Goal: Task Accomplishment & Management: Manage account settings

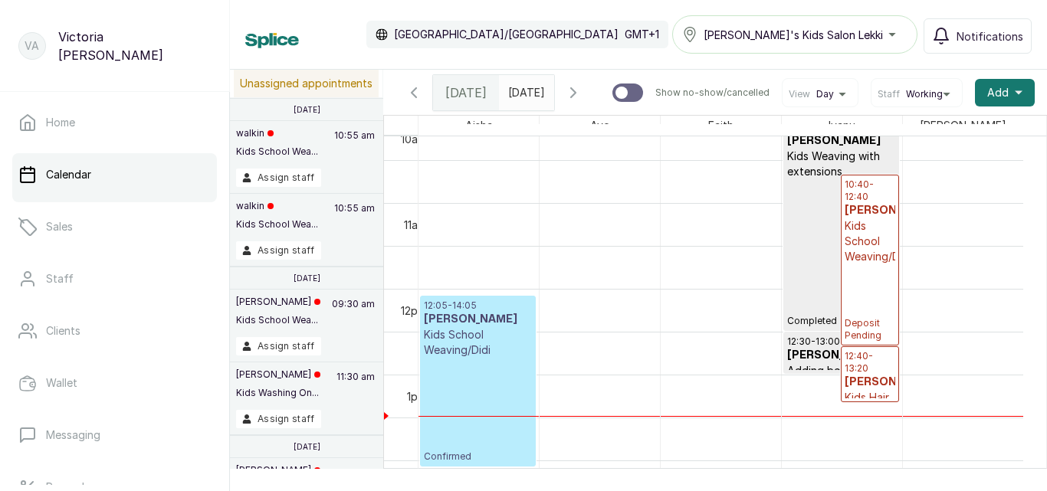
scroll to position [881, 0]
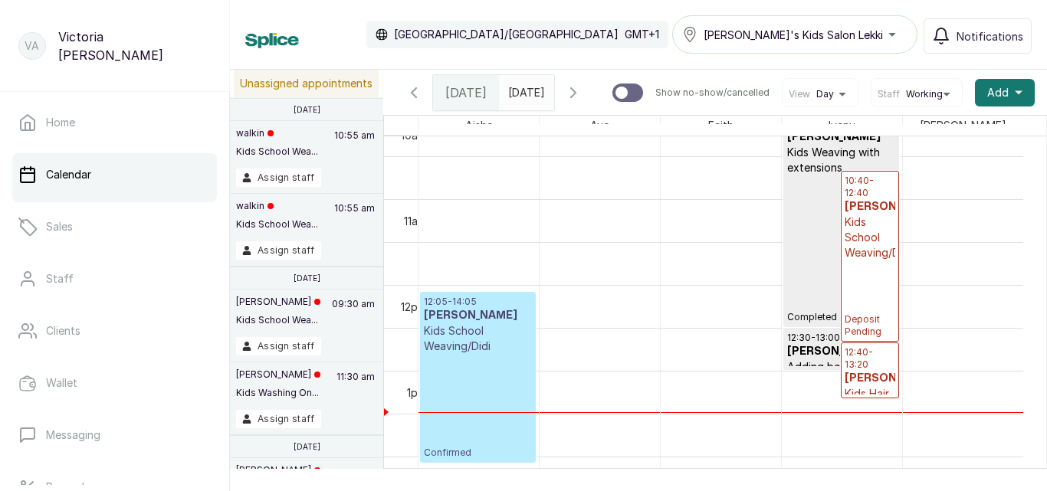
click at [457, 408] on div "12:05 - 14:05 [PERSON_NAME] Kids School Weaving/Didi Confirmed" at bounding box center [478, 377] width 108 height 163
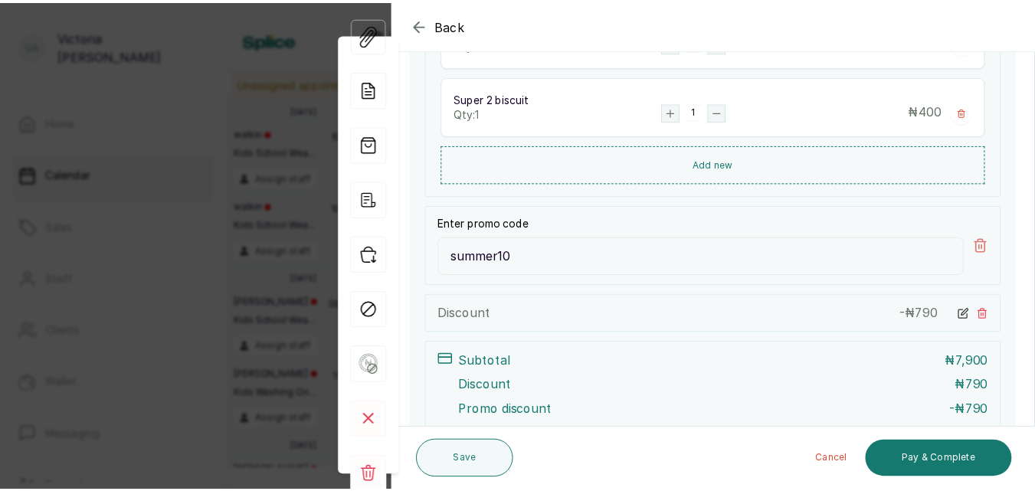
scroll to position [525, 0]
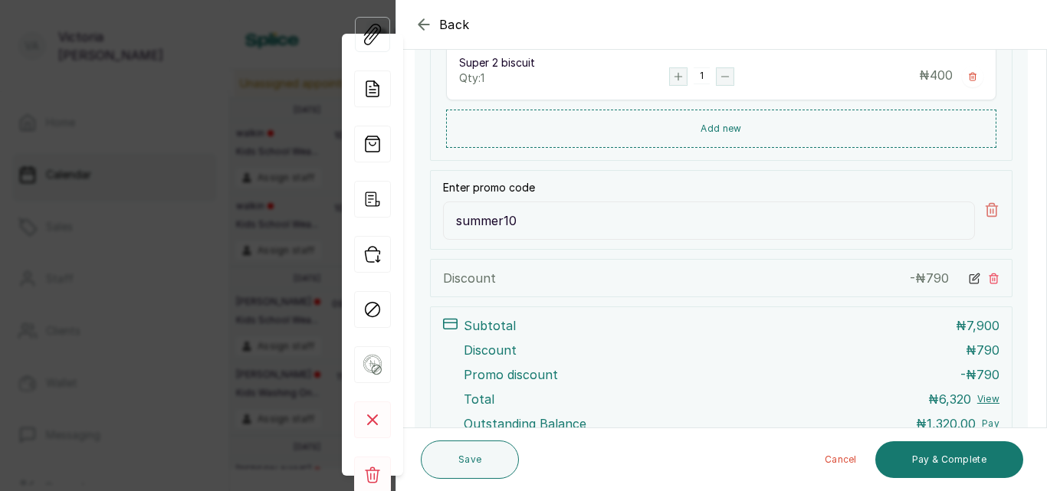
click at [988, 277] on icon at bounding box center [993, 278] width 11 height 11
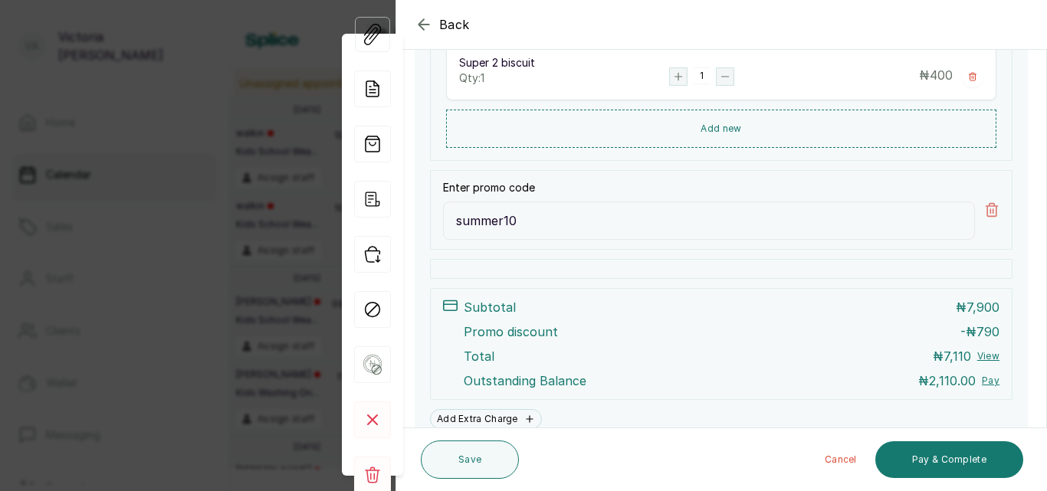
click at [986, 206] on icon at bounding box center [991, 210] width 11 height 13
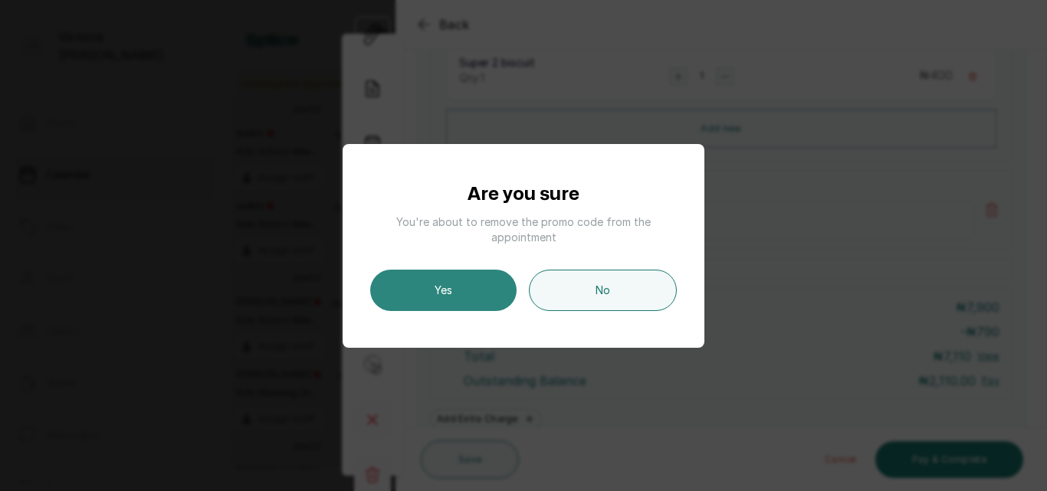
click at [431, 292] on button "Yes" at bounding box center [443, 290] width 146 height 41
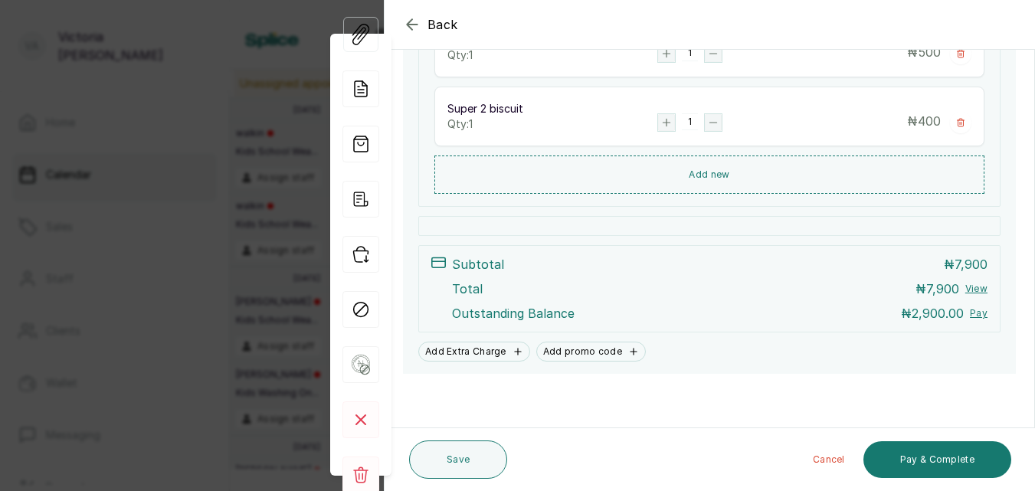
scroll to position [479, 0]
click at [931, 455] on button "Pay & Complete" at bounding box center [938, 459] width 148 height 37
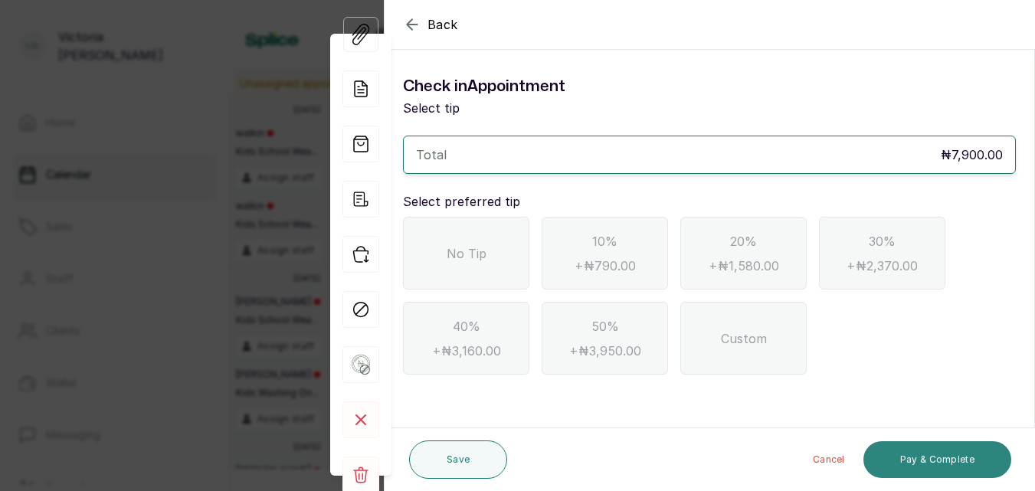
scroll to position [0, 0]
click at [458, 252] on span "No Tip" at bounding box center [467, 253] width 40 height 18
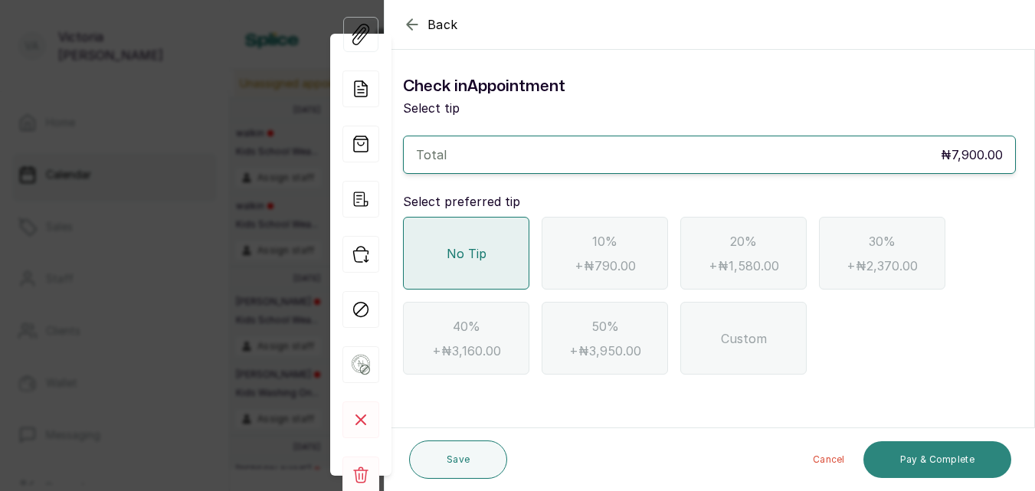
click at [943, 449] on button "Pay & Complete" at bounding box center [938, 459] width 148 height 37
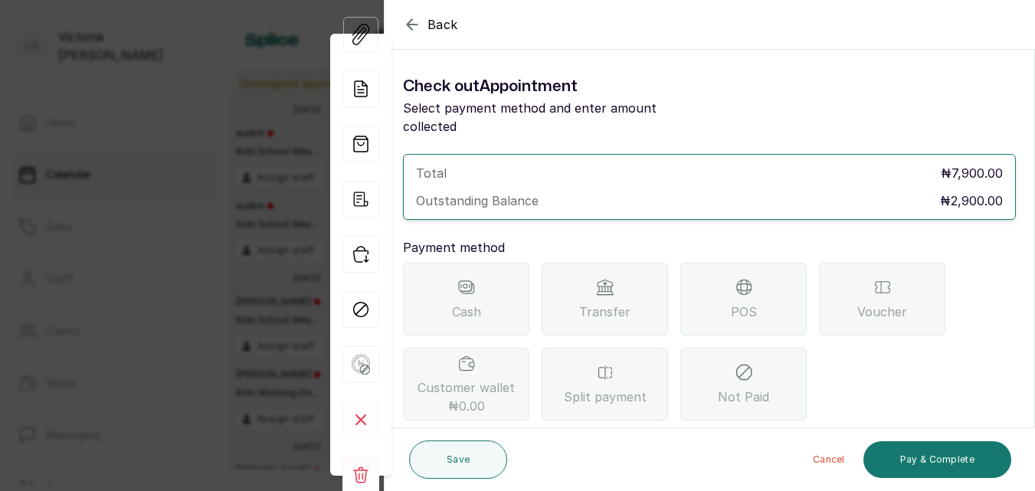
click at [614, 303] on span "Transfer" at bounding box center [604, 312] width 51 height 18
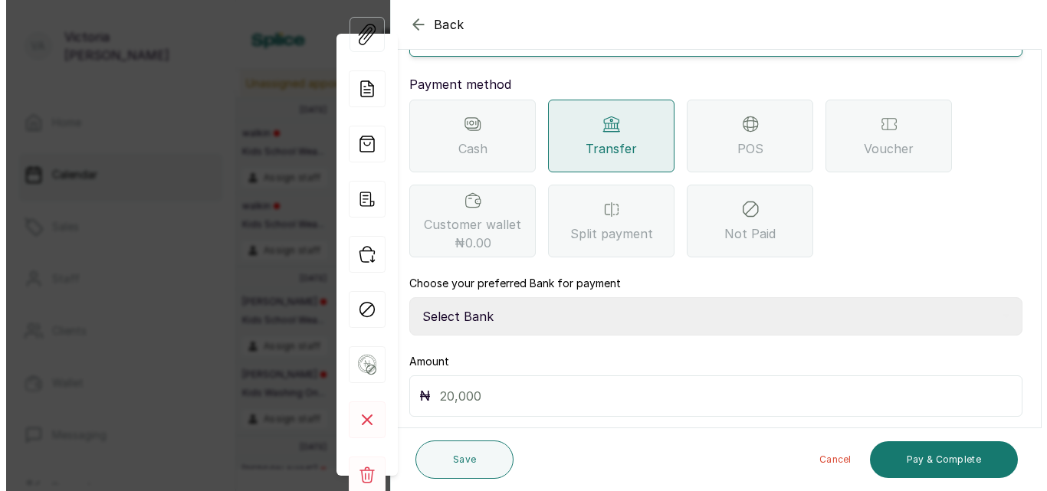
scroll to position [200, 0]
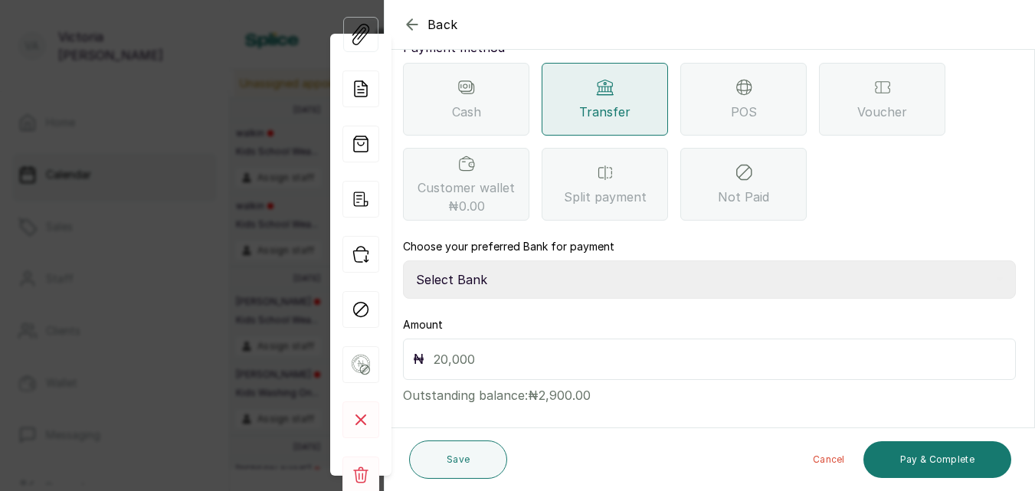
click at [471, 261] on select "Select Bank CANARY YELLOW Moniepoint MFB CANARY YELLOW Sparkle Microfinance Bank" at bounding box center [709, 280] width 613 height 38
select select "a0df1ee2-db04-4e2a-8640-932656be21d6"
click at [403, 261] on select "Select Bank CANARY YELLOW Moniepoint MFB CANARY YELLOW Sparkle Microfinance Bank" at bounding box center [709, 280] width 613 height 38
click at [538, 349] on input "text" at bounding box center [720, 359] width 572 height 21
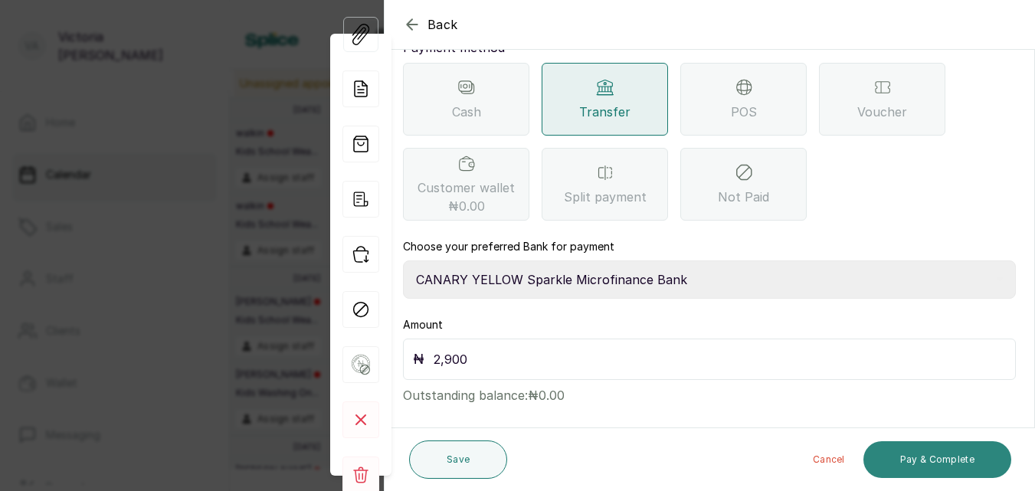
type input "2,900"
click at [941, 459] on button "Pay & Complete" at bounding box center [938, 459] width 148 height 37
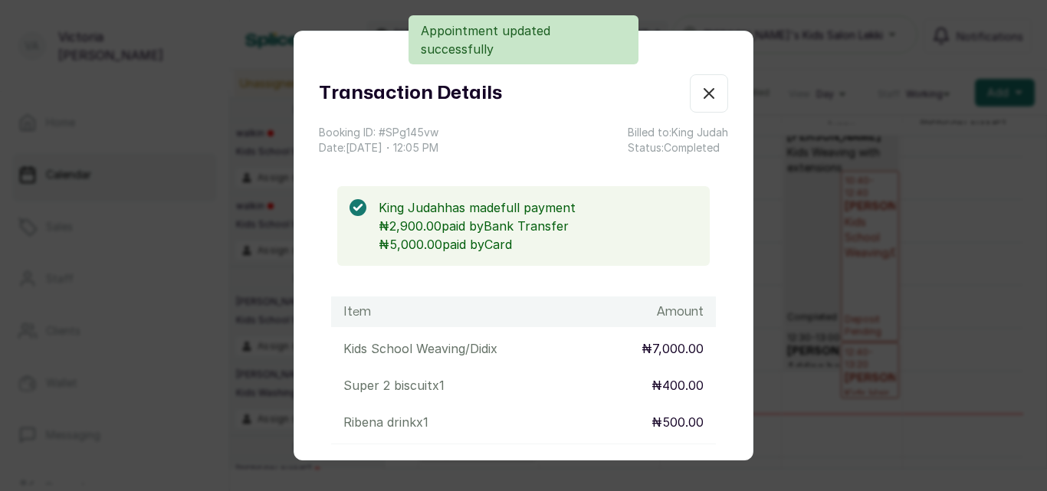
click at [690, 111] on button "Show no-show/cancelled" at bounding box center [709, 93] width 38 height 38
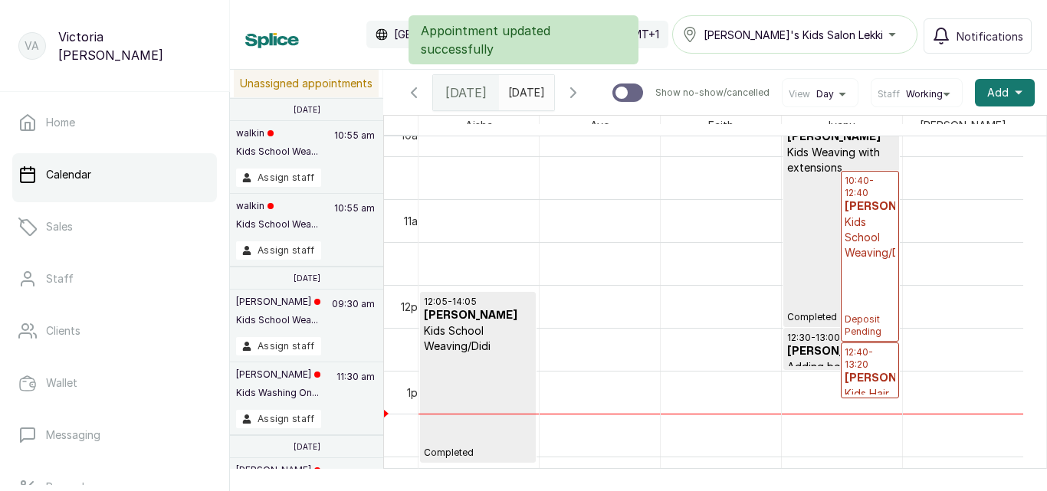
click at [867, 297] on div "10:40 - 12:40 [PERSON_NAME] Kids School Weaving/Didi Deposit Pending" at bounding box center [869, 256] width 50 height 163
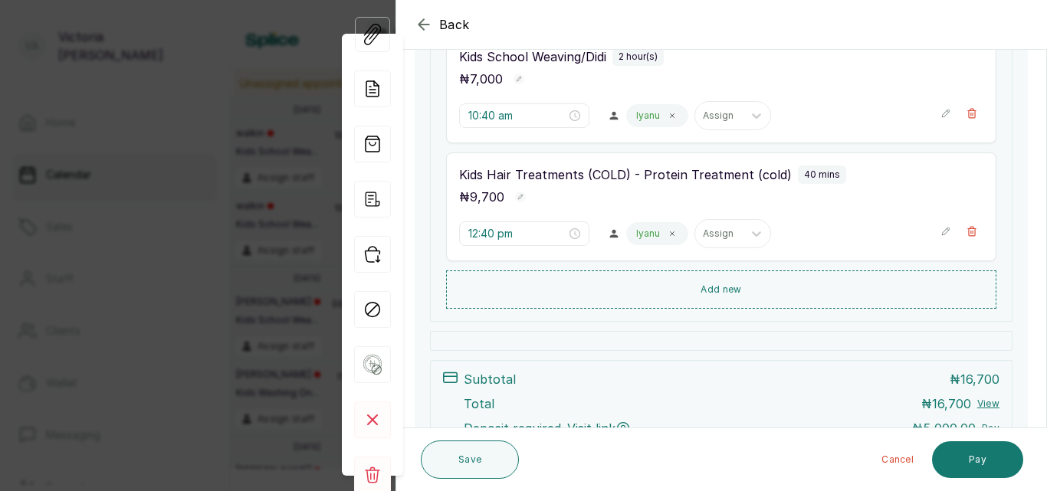
scroll to position [305, 0]
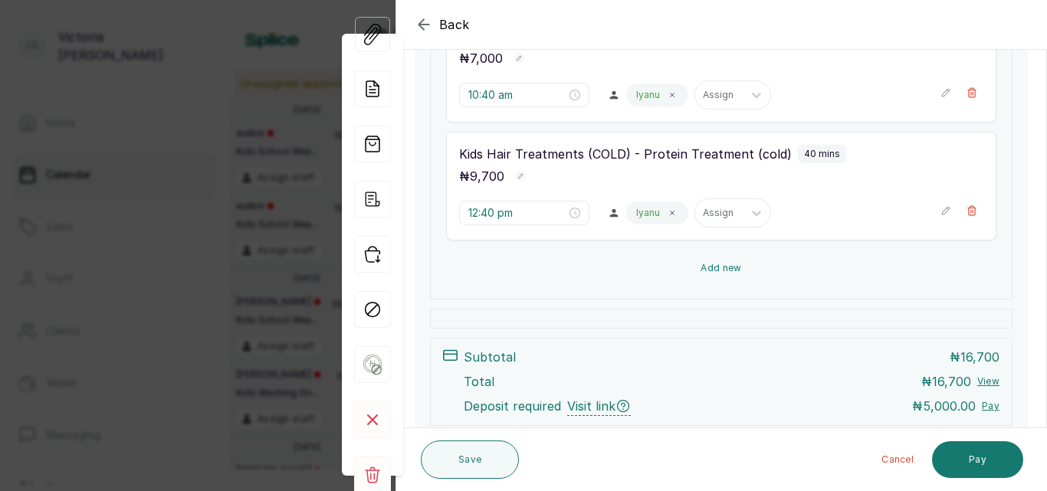
click at [714, 274] on button "Add new" at bounding box center [721, 268] width 550 height 37
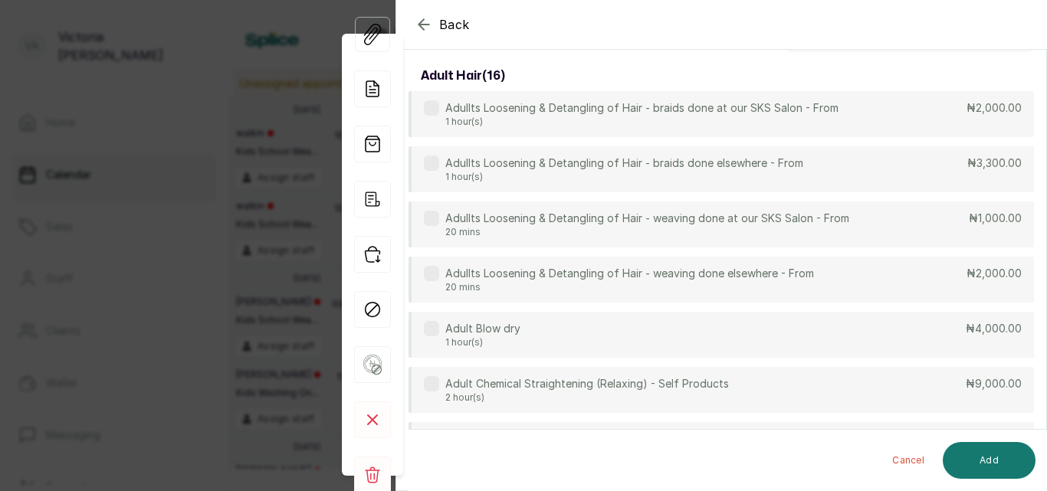
scroll to position [0, 0]
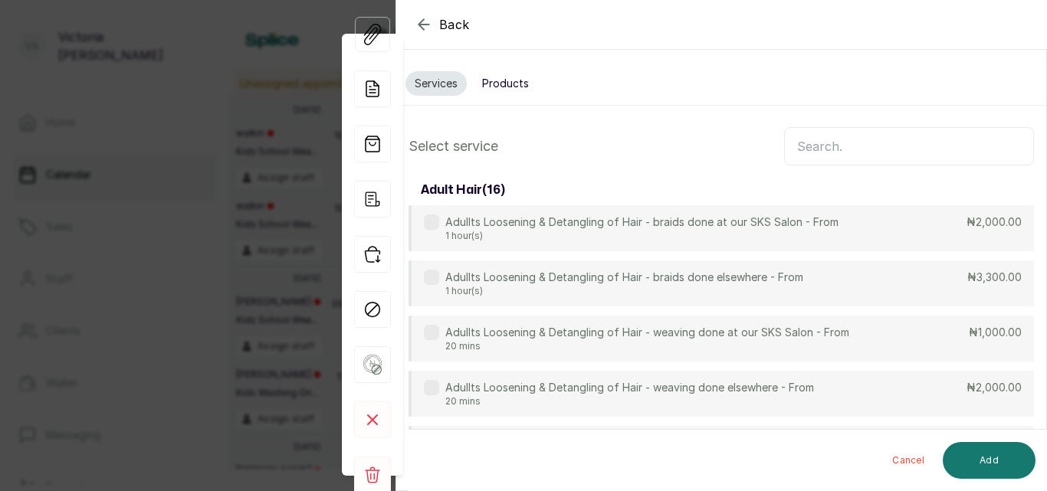
click at [839, 136] on input "text" at bounding box center [909, 146] width 250 height 38
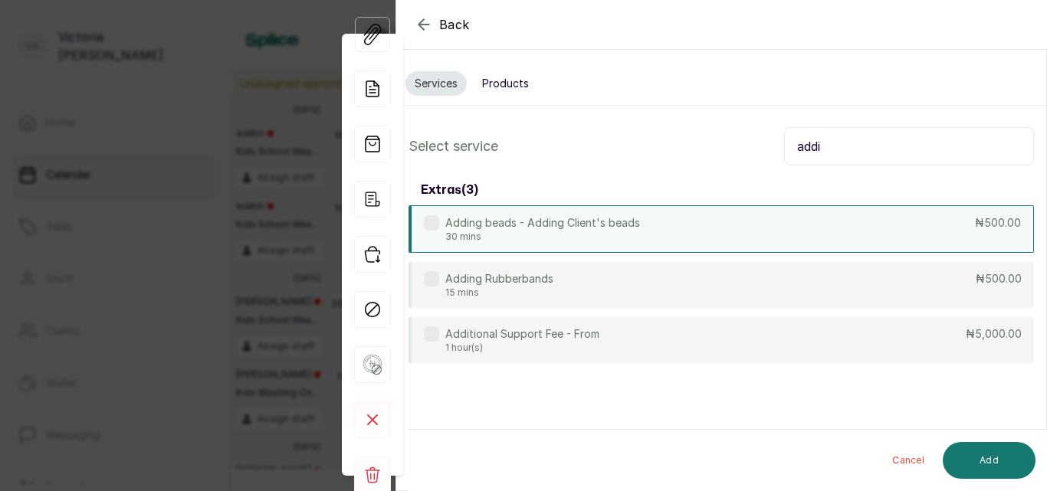
type input "addi"
click at [493, 234] on p "30 mins" at bounding box center [542, 237] width 195 height 12
click at [995, 461] on button "Add" at bounding box center [989, 460] width 93 height 37
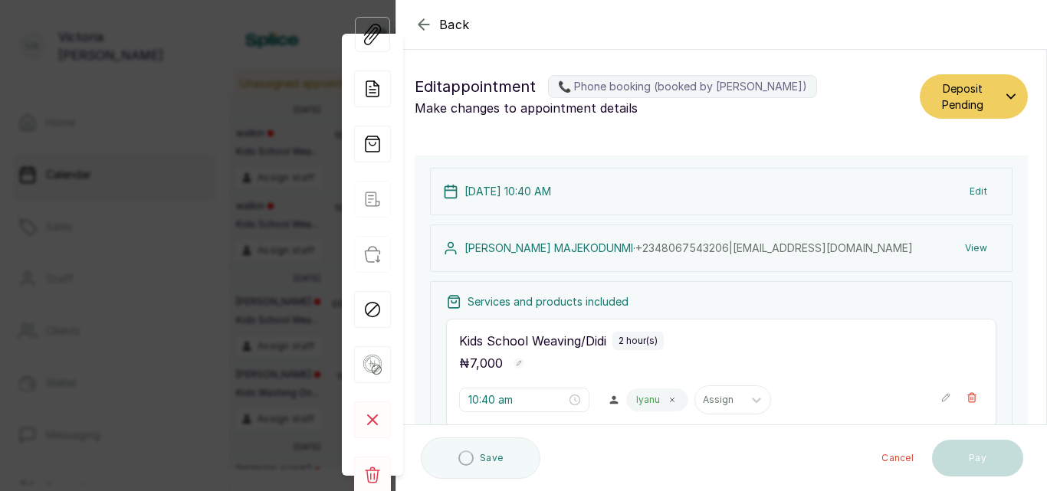
type input "1:20 pm"
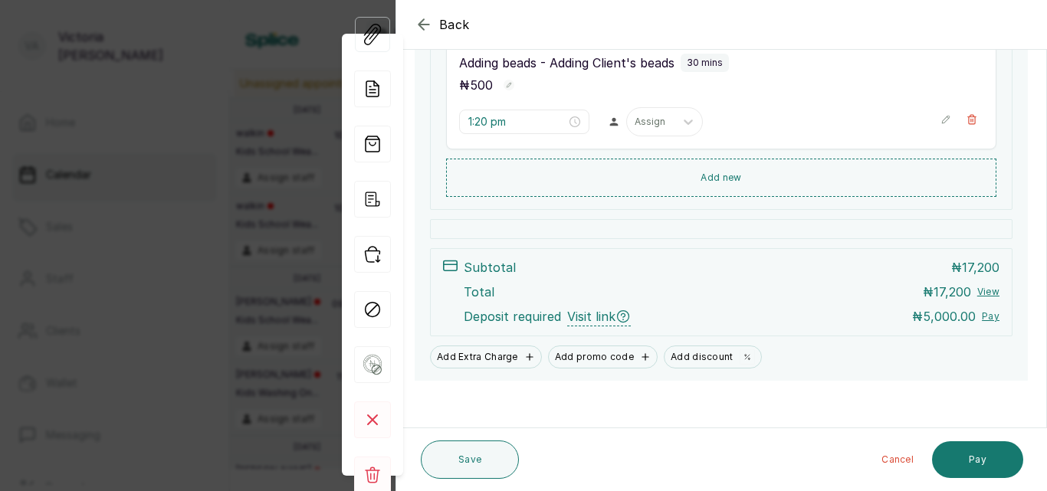
scroll to position [518, 0]
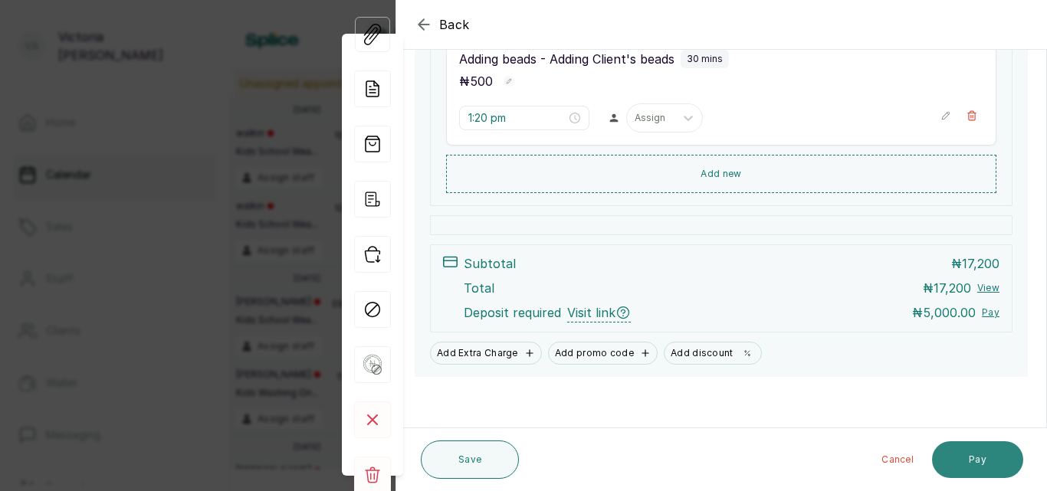
click at [993, 446] on button "Pay" at bounding box center [977, 459] width 91 height 37
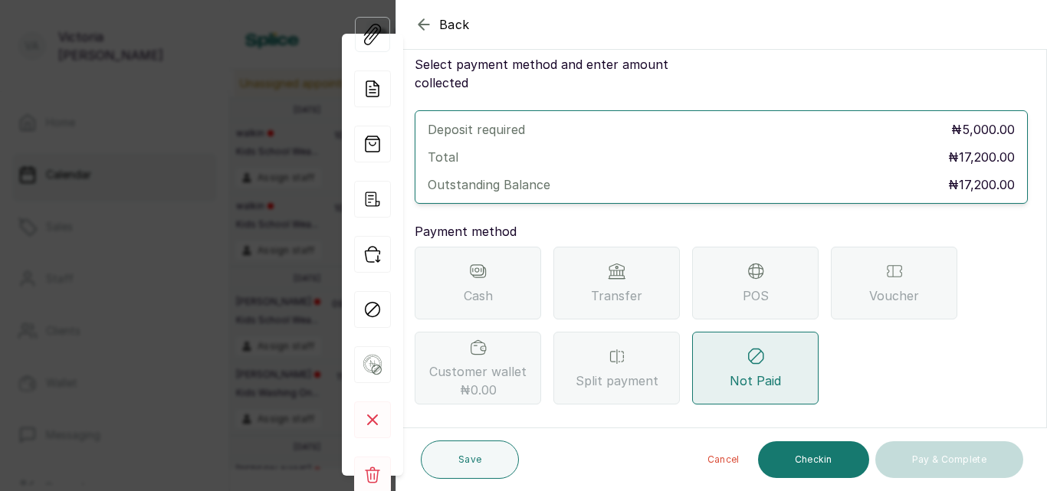
click at [615, 264] on icon at bounding box center [616, 271] width 15 height 15
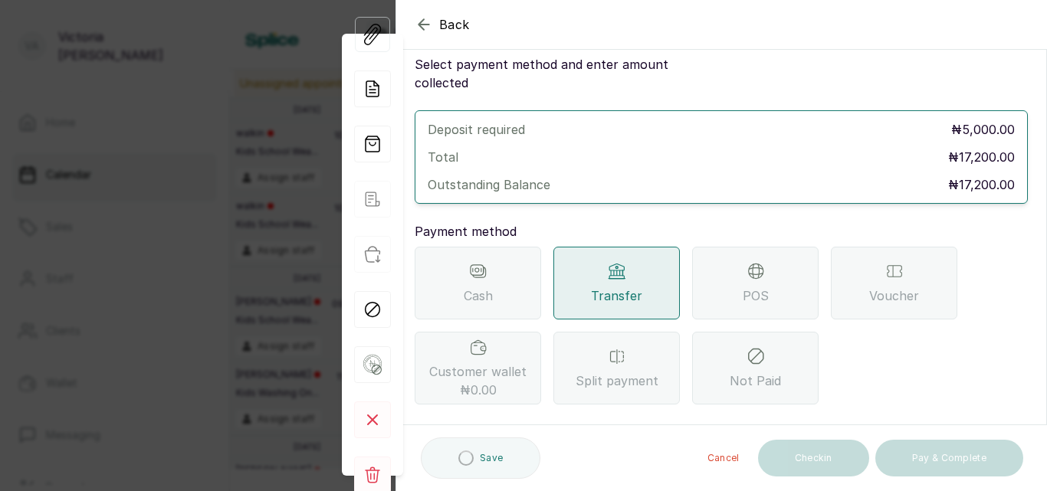
scroll to position [228, 0]
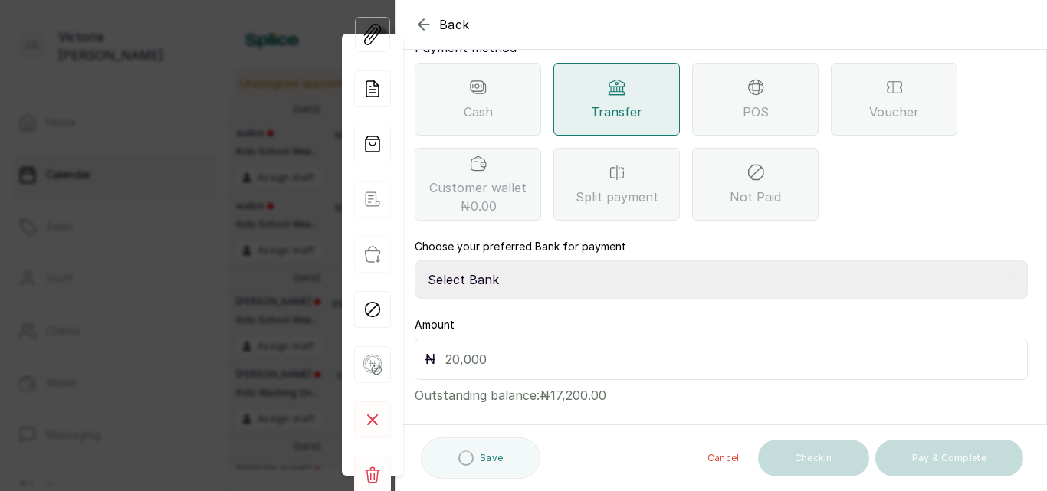
click at [597, 239] on div "Choose your preferred Bank for payment Select Bank CANARY YELLOW Moniepoint MFB…" at bounding box center [721, 269] width 613 height 60
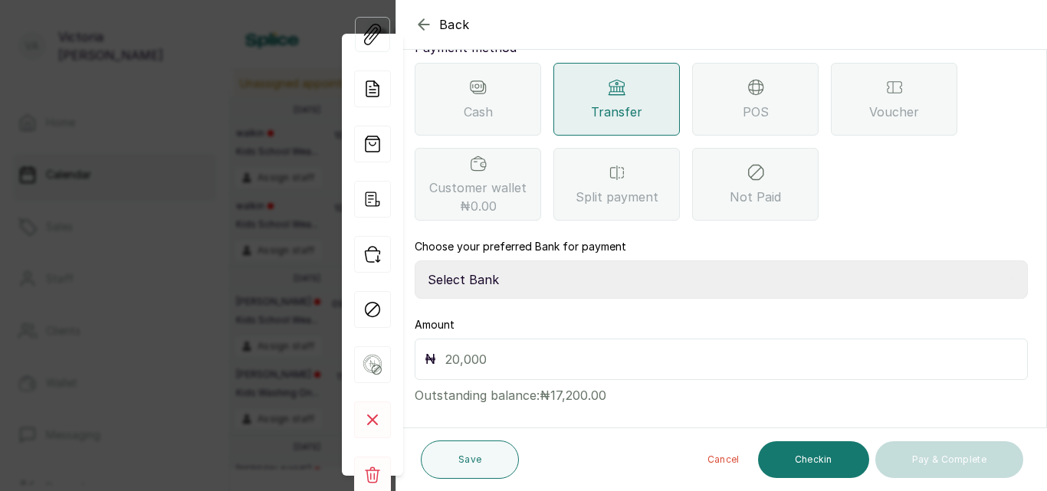
click at [597, 261] on select "Select Bank CANARY YELLOW Moniepoint MFB CANARY YELLOW Sparkle Microfinance Bank" at bounding box center [721, 280] width 613 height 38
select select "a0df1ee2-db04-4e2a-8640-932656be21d6"
click at [415, 261] on select "Select Bank CANARY YELLOW Moniepoint MFB CANARY YELLOW Sparkle Microfinance Bank" at bounding box center [721, 280] width 613 height 38
click at [546, 349] on input "text" at bounding box center [731, 359] width 572 height 21
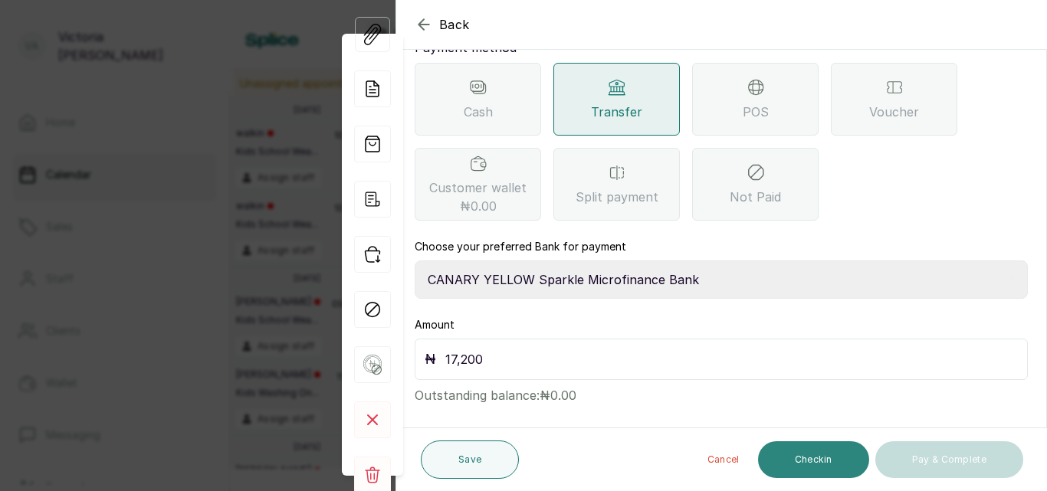
type input "17,200"
click at [833, 460] on button "Checkin" at bounding box center [813, 459] width 111 height 37
click at [422, 21] on icon "button" at bounding box center [423, 24] width 10 height 10
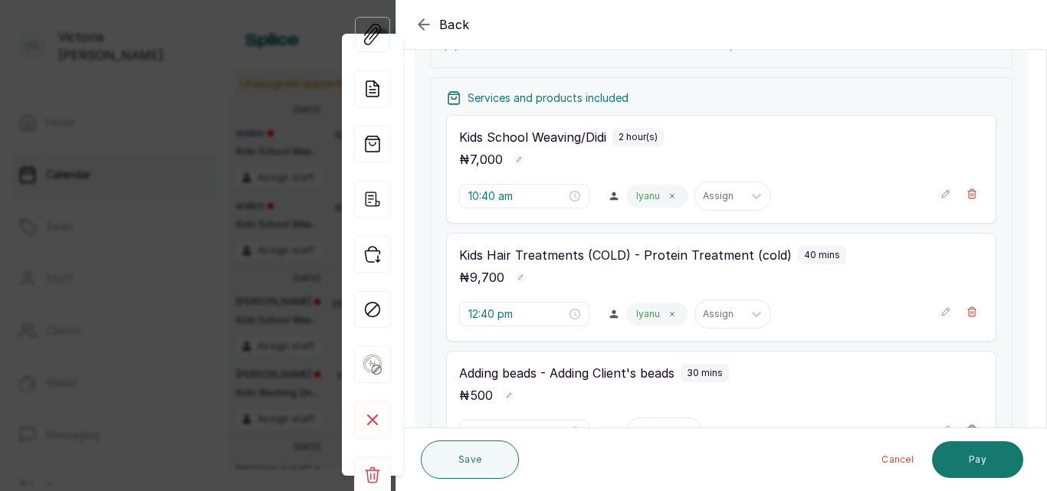
scroll to position [215, 0]
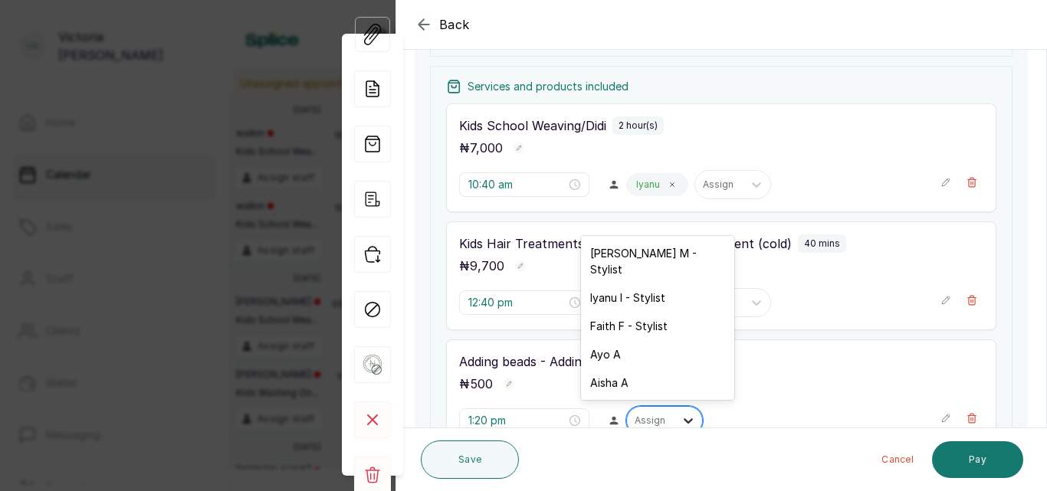
click at [680, 423] on icon at bounding box center [687, 420] width 15 height 15
click at [629, 303] on div "Iyanu I - Stylist" at bounding box center [657, 298] width 153 height 28
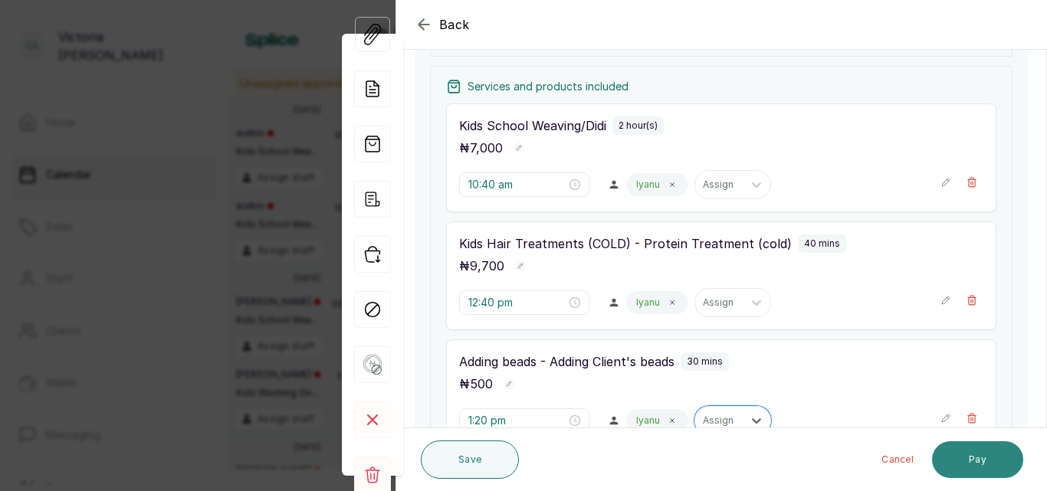
click at [965, 452] on button "Pay" at bounding box center [977, 459] width 91 height 37
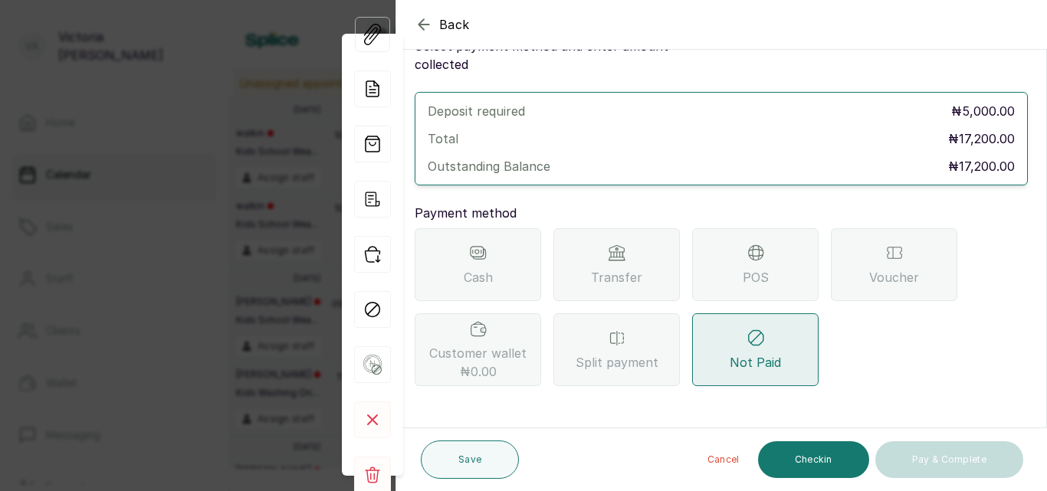
scroll to position [44, 0]
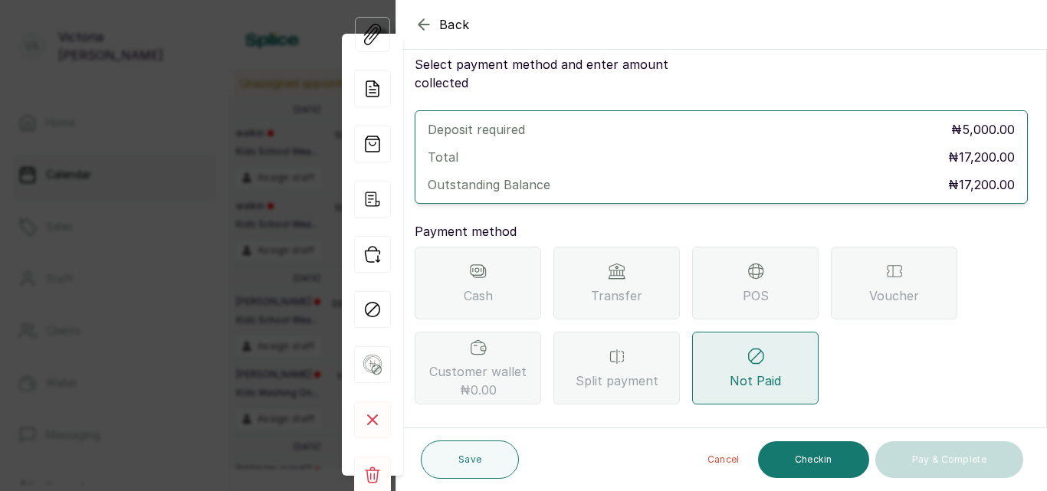
click at [611, 287] on span "Transfer" at bounding box center [616, 296] width 51 height 18
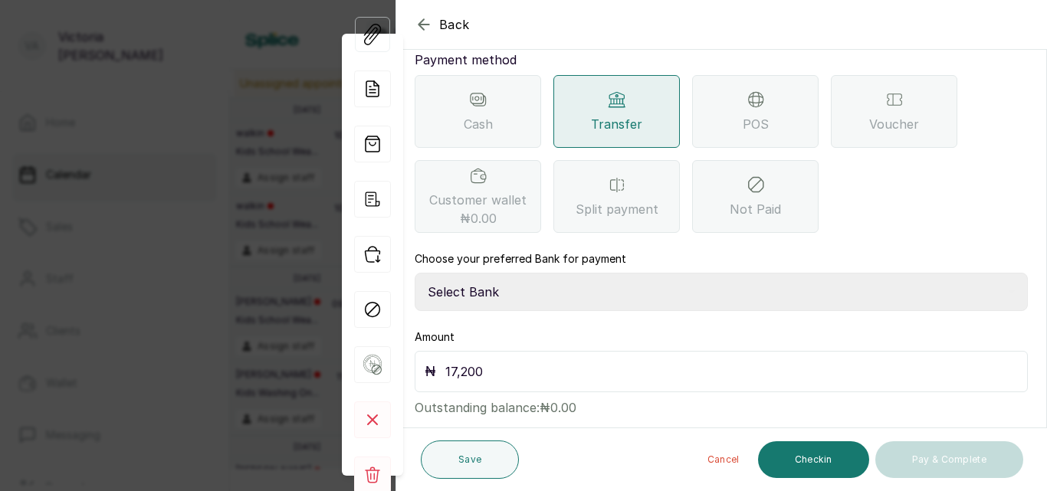
click at [611, 273] on select "Select Bank CANARY YELLOW Moniepoint MFB CANARY YELLOW Sparkle Microfinance Bank" at bounding box center [721, 292] width 613 height 38
select select "a0df1ee2-db04-4e2a-8640-932656be21d6"
click at [415, 273] on select "Select Bank CANARY YELLOW Moniepoint MFB CANARY YELLOW Sparkle Microfinance Bank" at bounding box center [721, 292] width 613 height 38
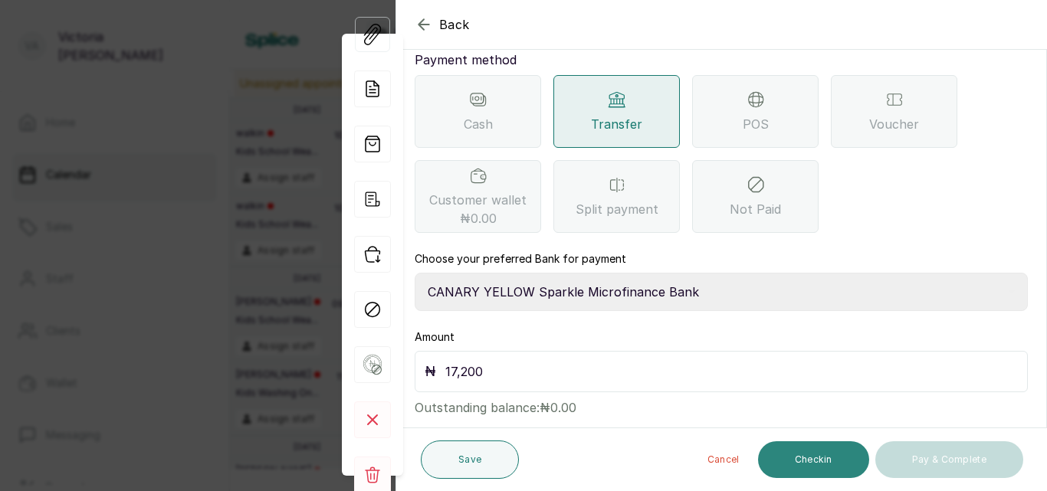
click at [815, 456] on button "Checkin" at bounding box center [813, 459] width 111 height 37
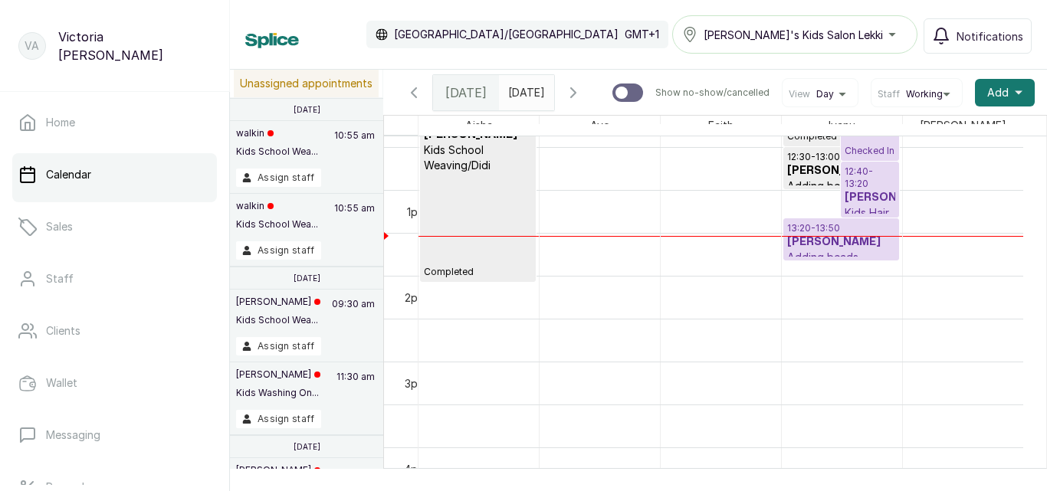
scroll to position [1067, 0]
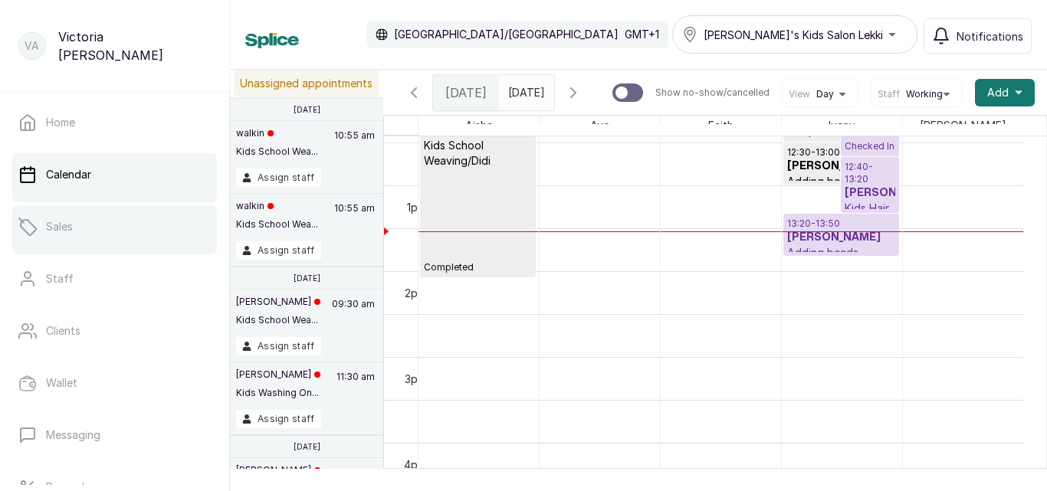
click at [87, 231] on link "Sales" at bounding box center [114, 226] width 205 height 43
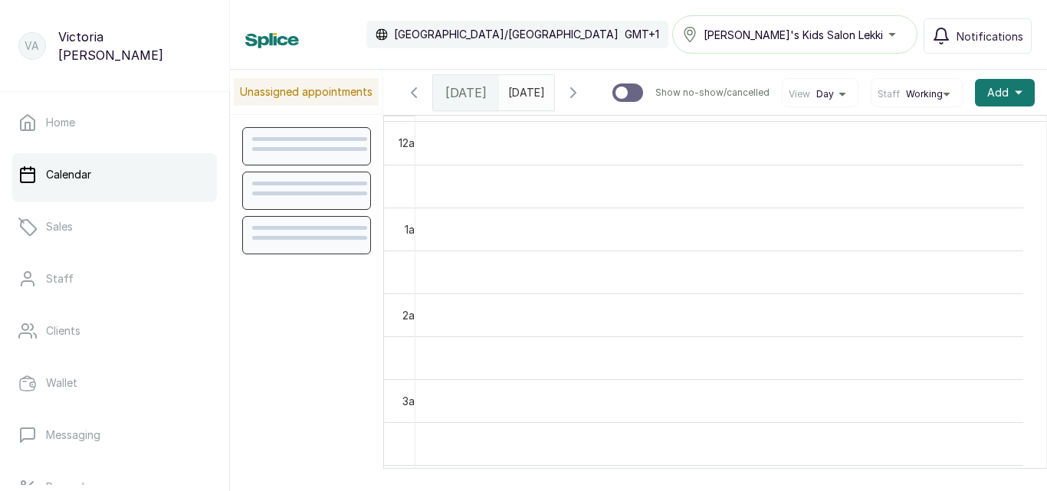
scroll to position [516, 0]
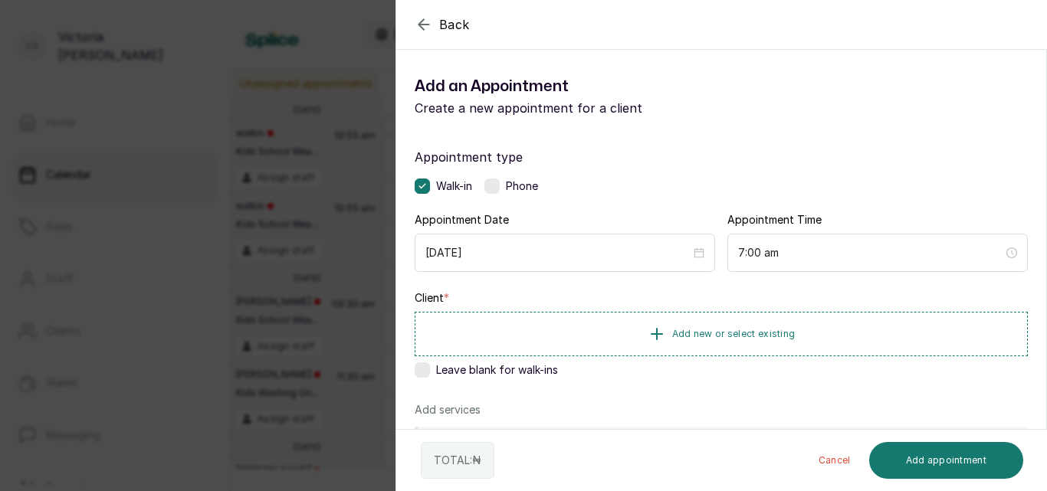
click at [422, 24] on icon "button" at bounding box center [424, 24] width 18 height 18
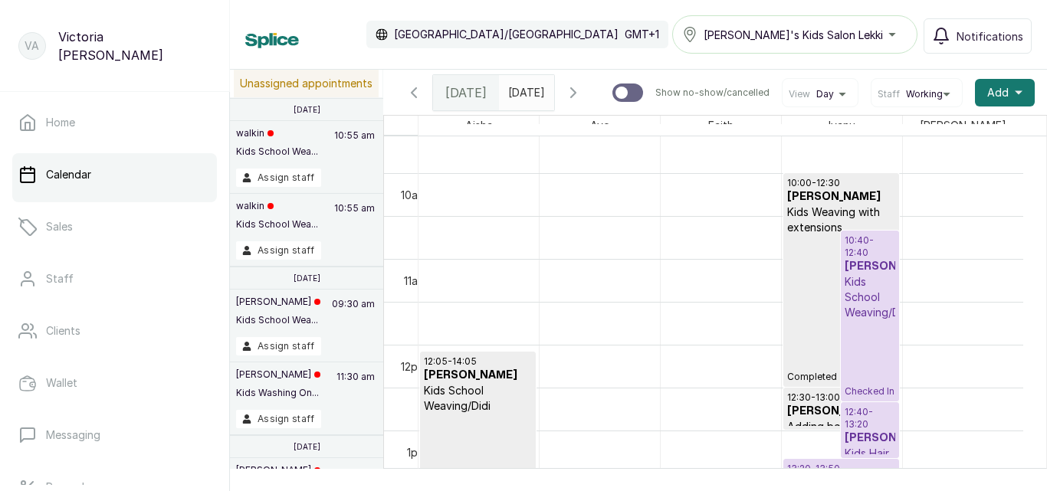
scroll to position [838, 0]
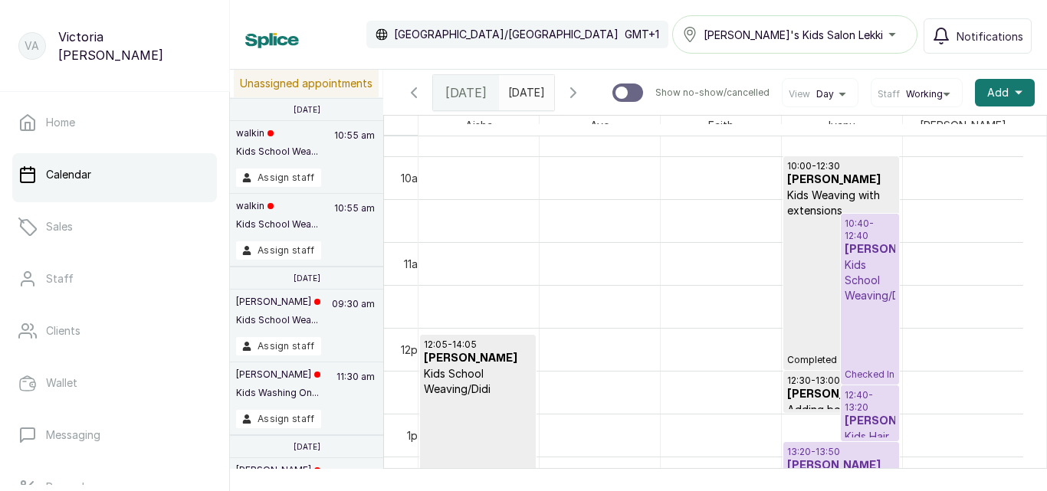
click at [862, 303] on p "Kids School Weaving/Didi" at bounding box center [869, 280] width 50 height 46
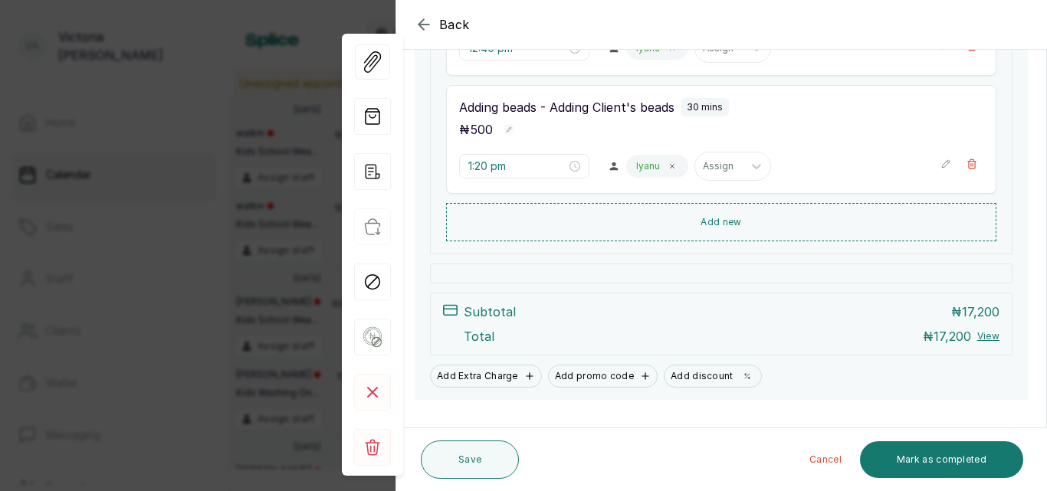
scroll to position [535, 0]
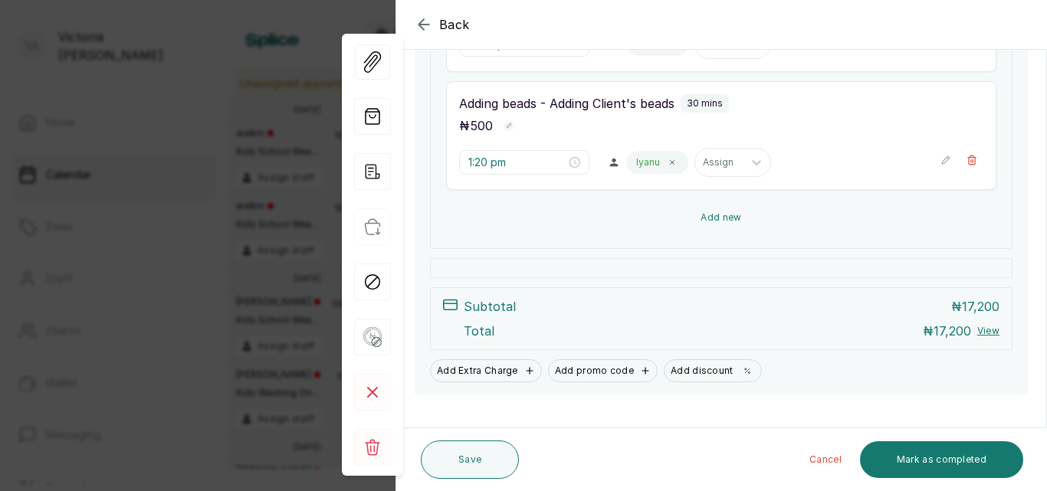
click at [715, 212] on button "Add new" at bounding box center [721, 217] width 550 height 37
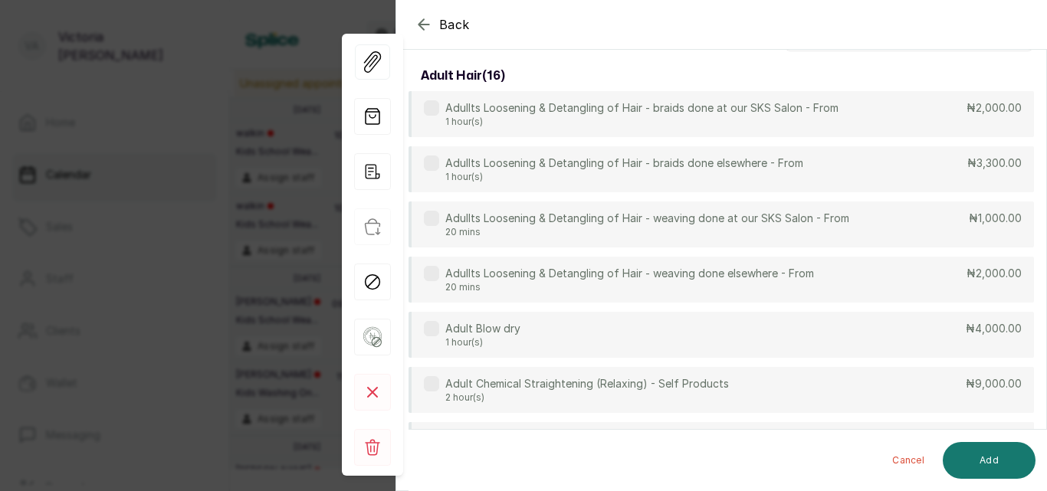
scroll to position [0, 0]
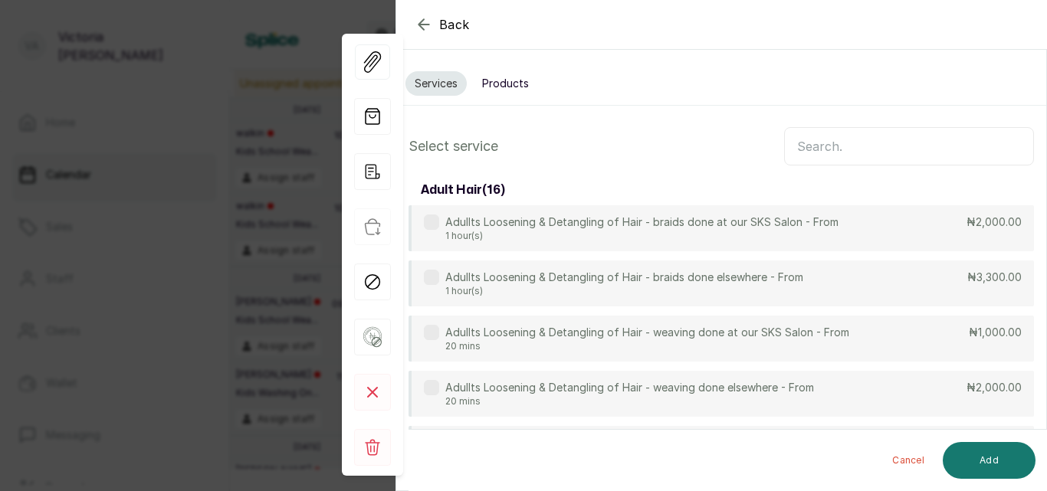
click at [816, 147] on input "text" at bounding box center [909, 146] width 250 height 38
click at [818, 144] on input "text" at bounding box center [909, 146] width 250 height 38
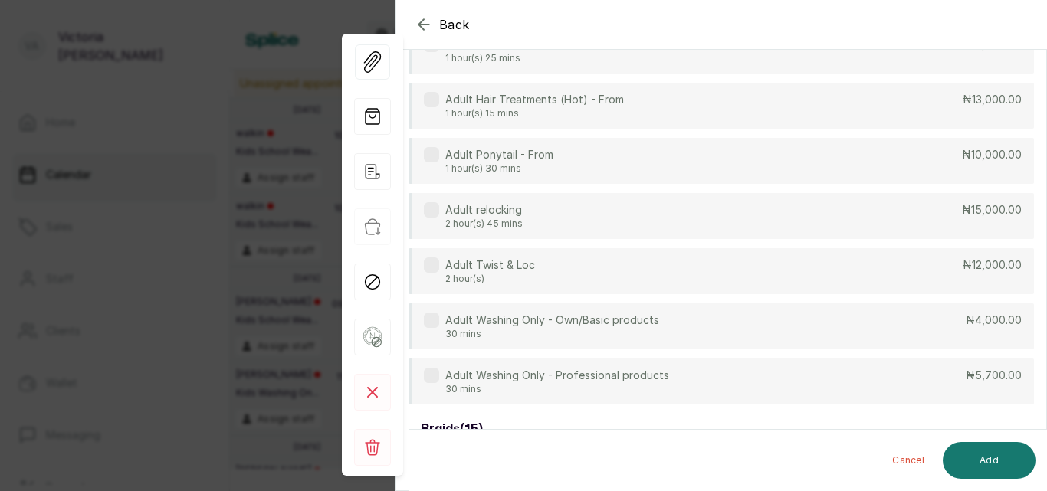
scroll to position [55, 0]
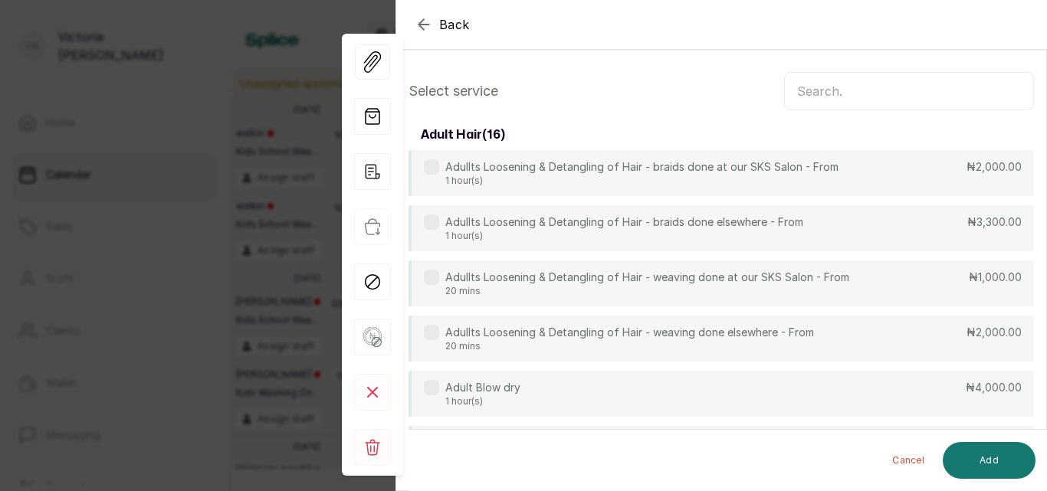
click at [851, 90] on input "text" at bounding box center [909, 91] width 250 height 38
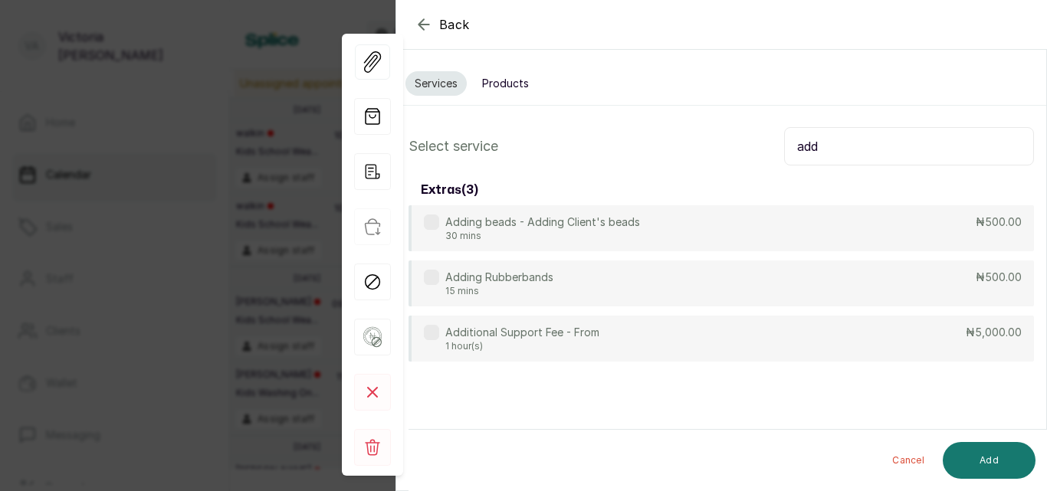
scroll to position [0, 0]
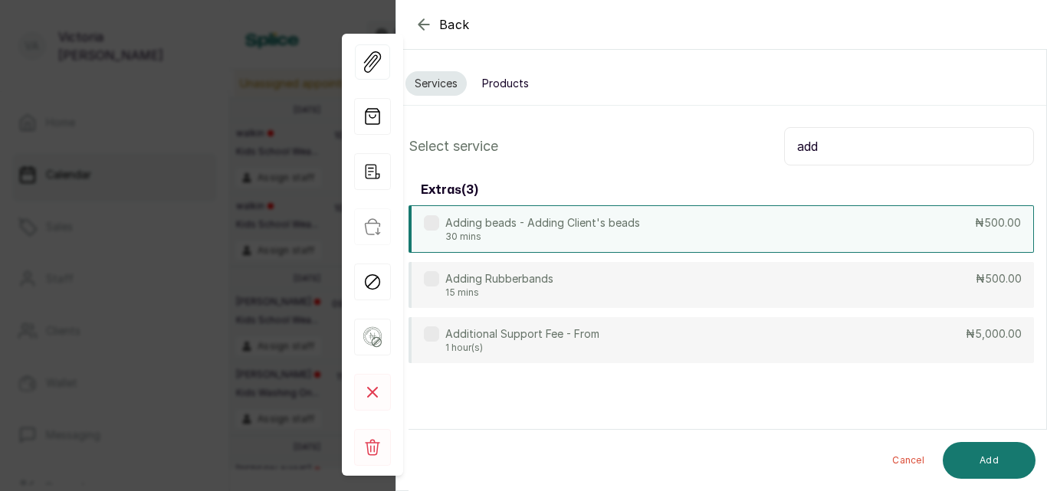
type input "add"
click at [434, 231] on div "Adding beads - Adding Client's beads 30 mins" at bounding box center [532, 229] width 216 height 28
click at [1018, 469] on button "Add" at bounding box center [989, 460] width 93 height 37
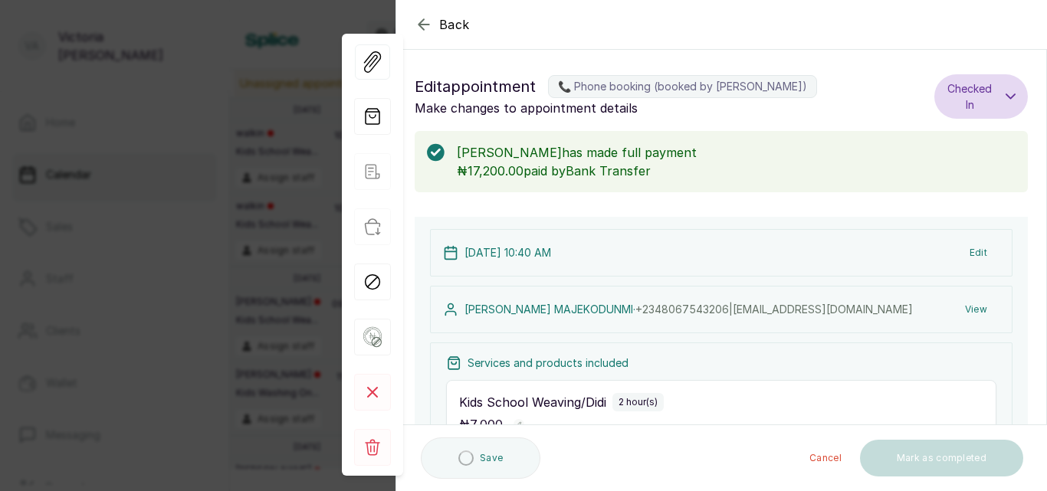
type input "1:50 pm"
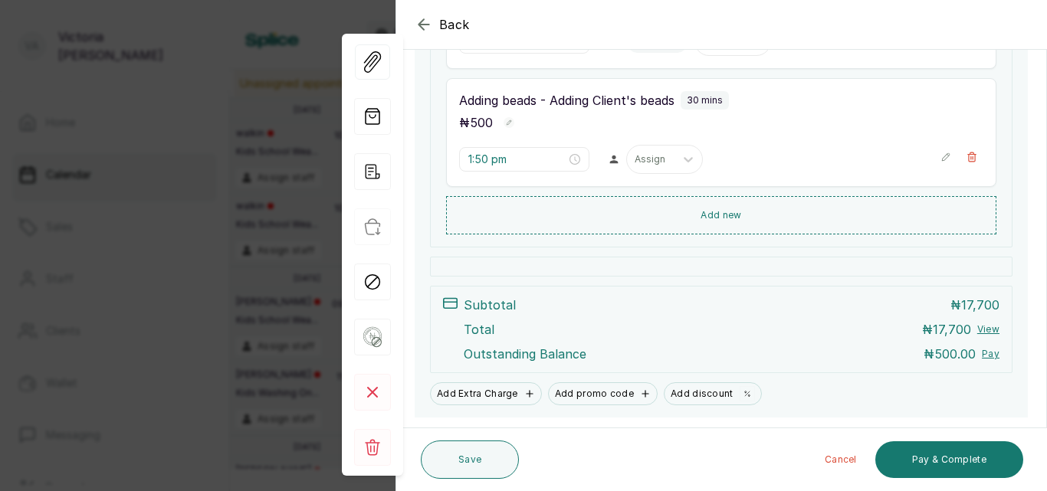
scroll to position [700, 0]
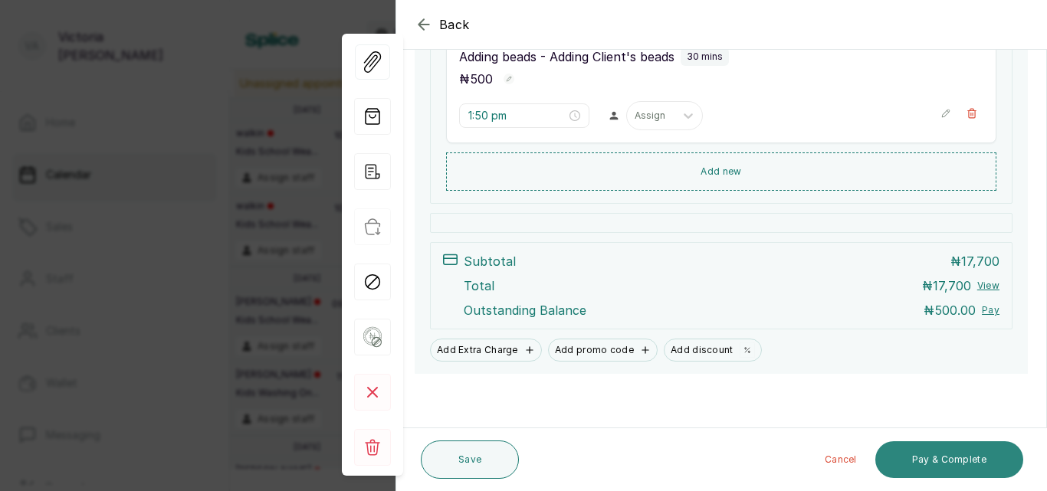
click at [973, 454] on button "Pay & Complete" at bounding box center [949, 459] width 148 height 37
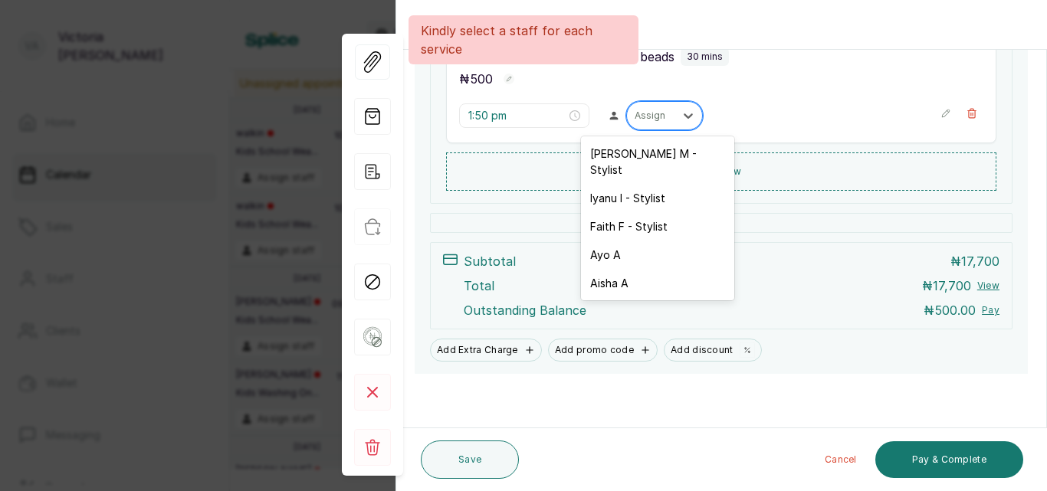
click at [648, 110] on div at bounding box center [650, 116] width 32 height 14
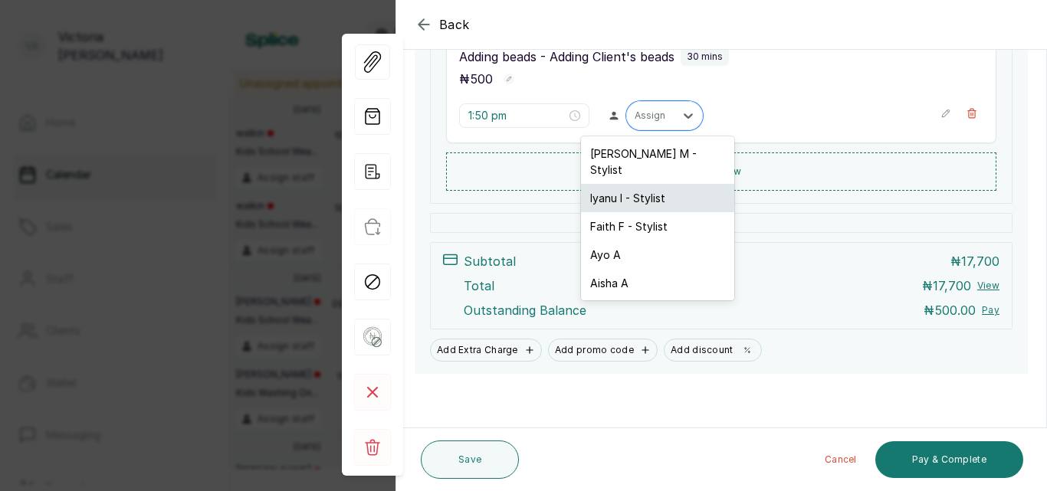
click at [627, 184] on div "Iyanu I - Stylist" at bounding box center [657, 198] width 153 height 28
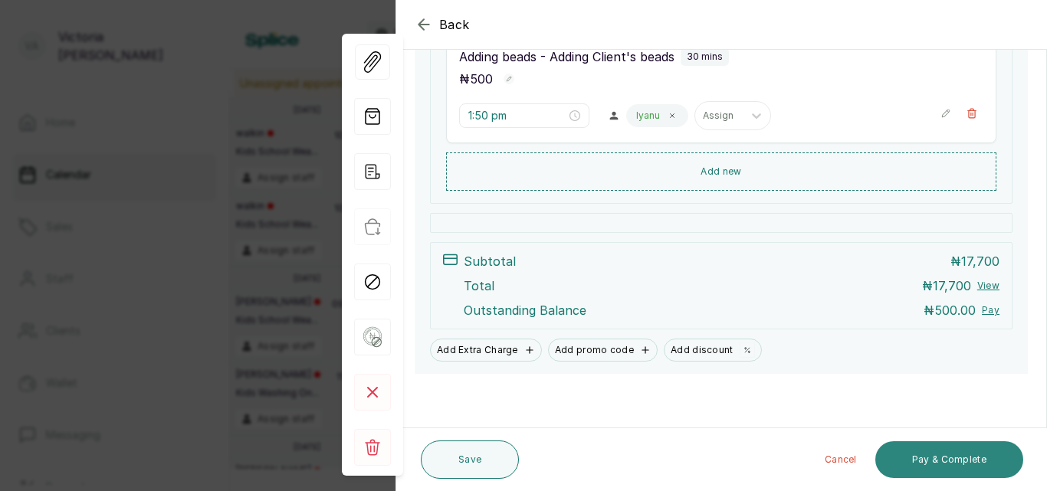
click at [955, 457] on button "Pay & Complete" at bounding box center [949, 459] width 148 height 37
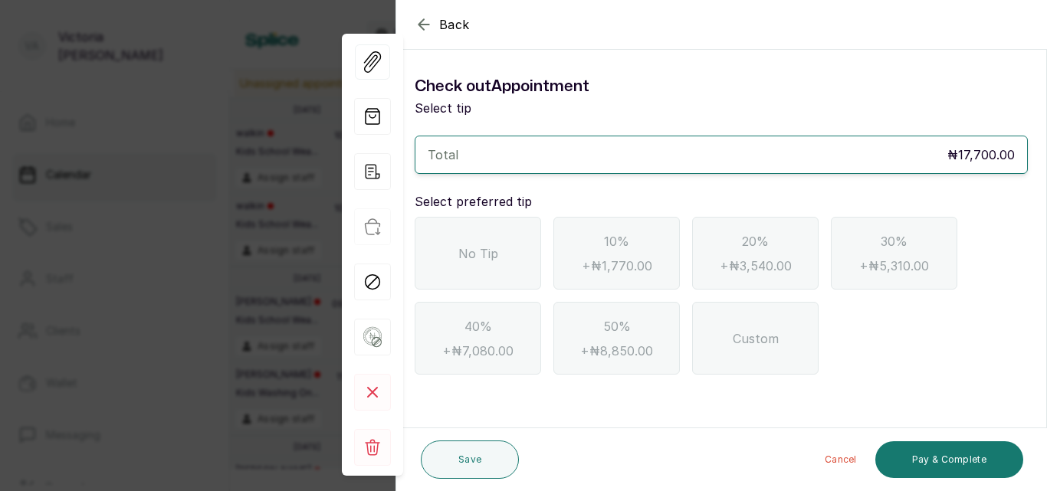
click at [485, 232] on div "No Tip" at bounding box center [478, 253] width 126 height 73
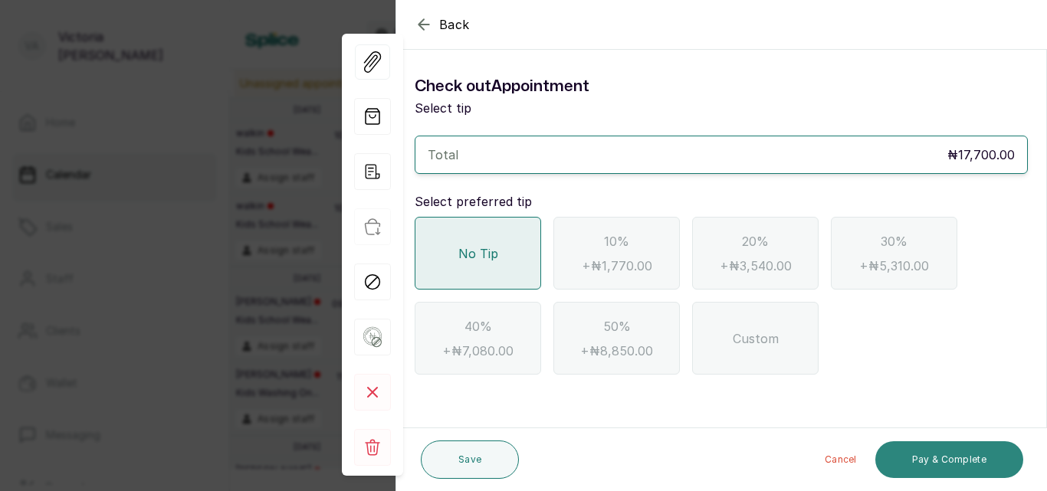
click at [956, 457] on button "Pay & Complete" at bounding box center [949, 459] width 148 height 37
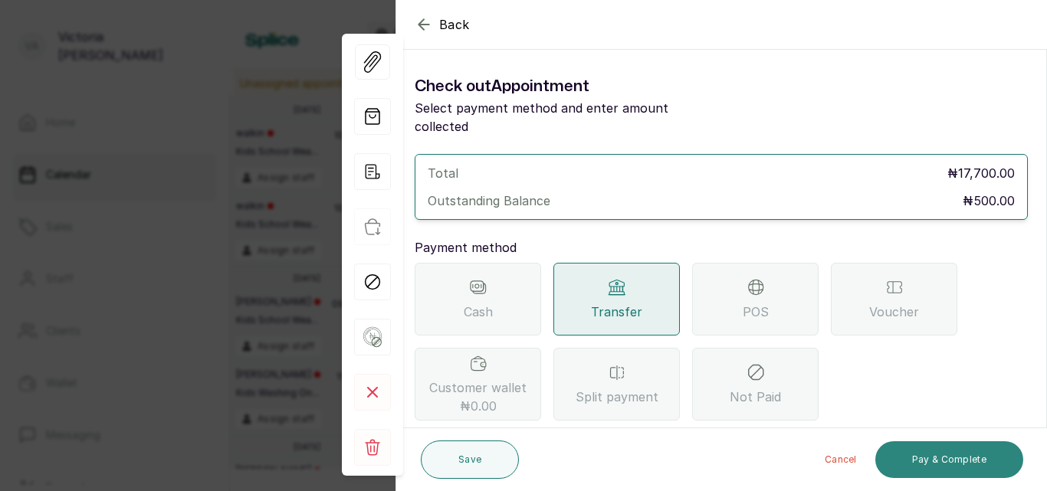
click at [956, 457] on button "Pay & Complete" at bounding box center [949, 459] width 148 height 37
click at [937, 454] on button "Pay & Complete" at bounding box center [949, 459] width 148 height 37
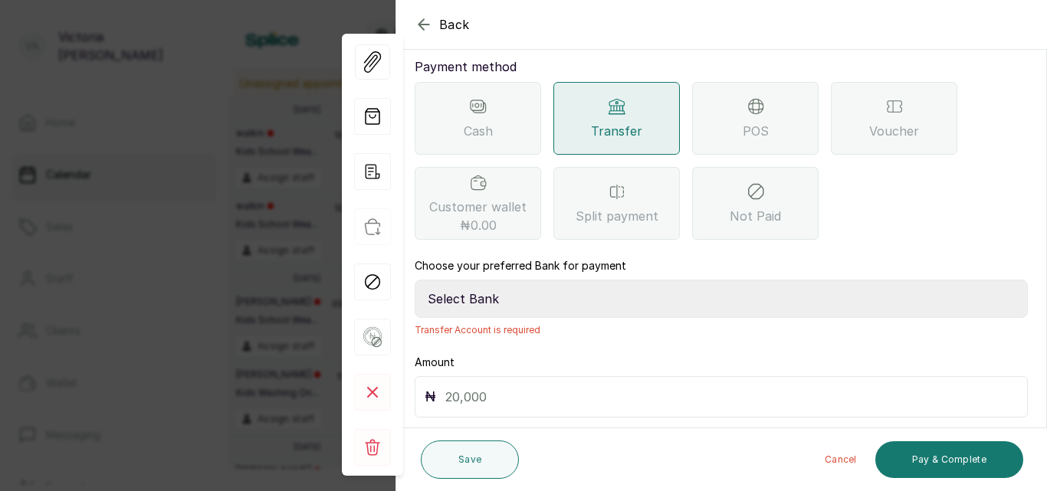
scroll to position [218, 0]
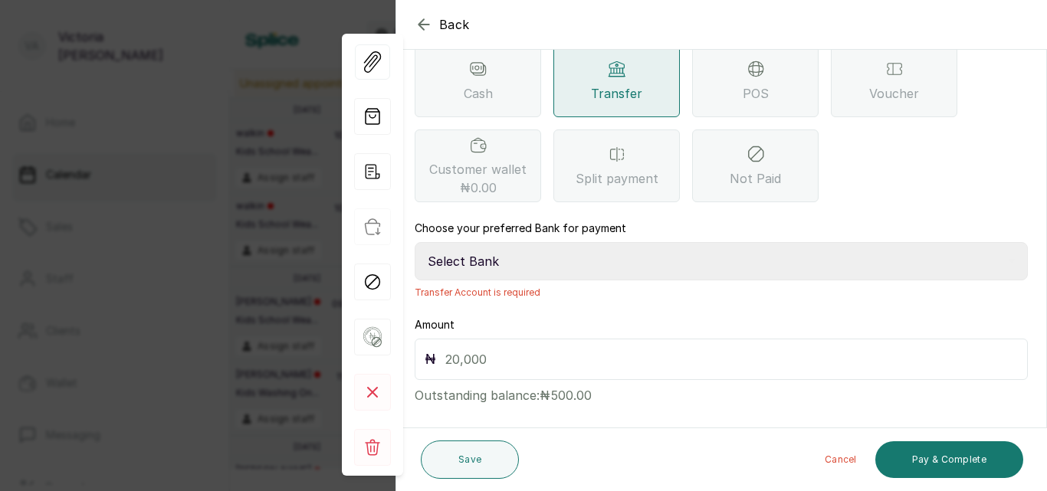
click at [654, 242] on select "Select Bank CANARY YELLOW Moniepoint MFB CANARY YELLOW Sparkle Microfinance Bank" at bounding box center [721, 261] width 613 height 38
select select "a0df1ee2-db04-4e2a-8640-932656be21d6"
click at [415, 242] on select "Select Bank CANARY YELLOW Moniepoint MFB CANARY YELLOW Sparkle Microfinance Bank" at bounding box center [721, 261] width 613 height 38
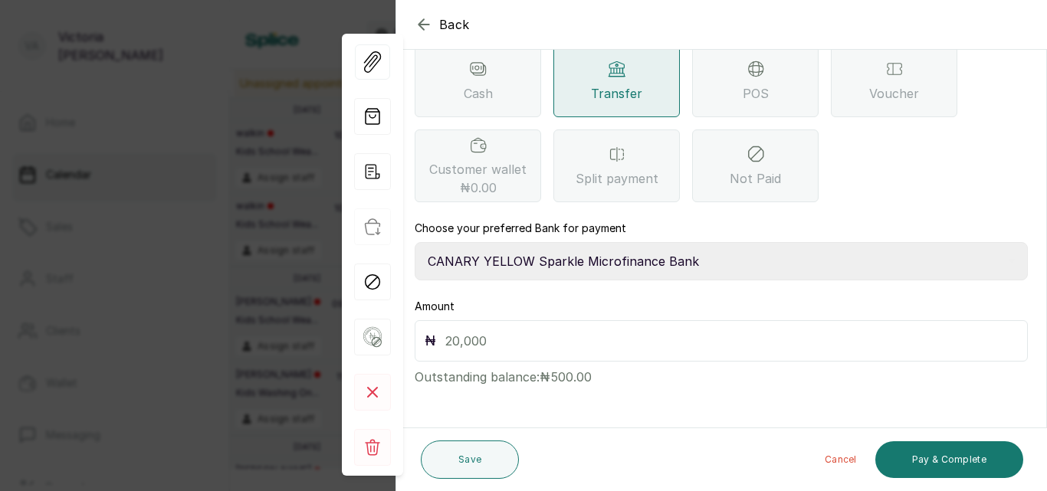
scroll to position [200, 0]
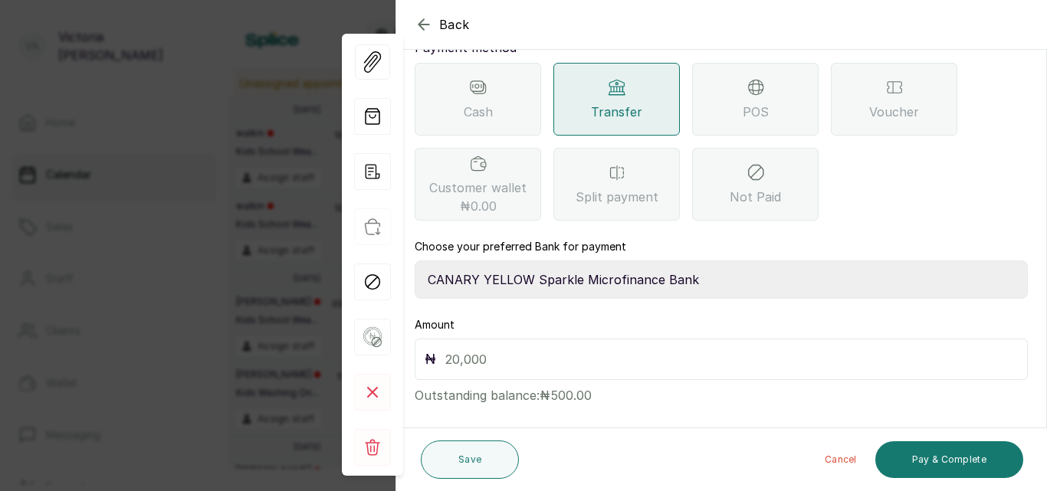
click at [524, 349] on input "text" at bounding box center [731, 359] width 572 height 21
type input "500"
click at [946, 460] on button "Pay & Complete" at bounding box center [949, 459] width 148 height 37
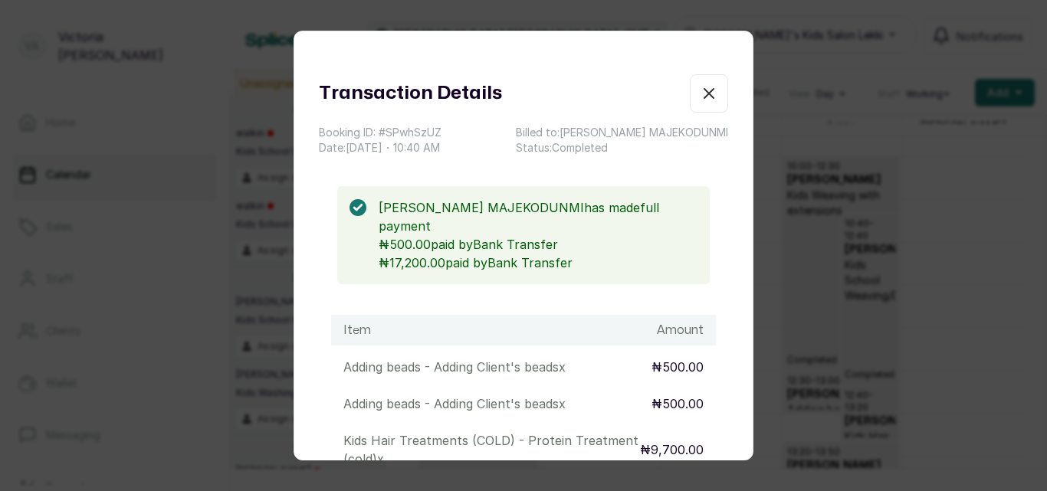
click at [700, 93] on icon "button" at bounding box center [709, 93] width 18 height 18
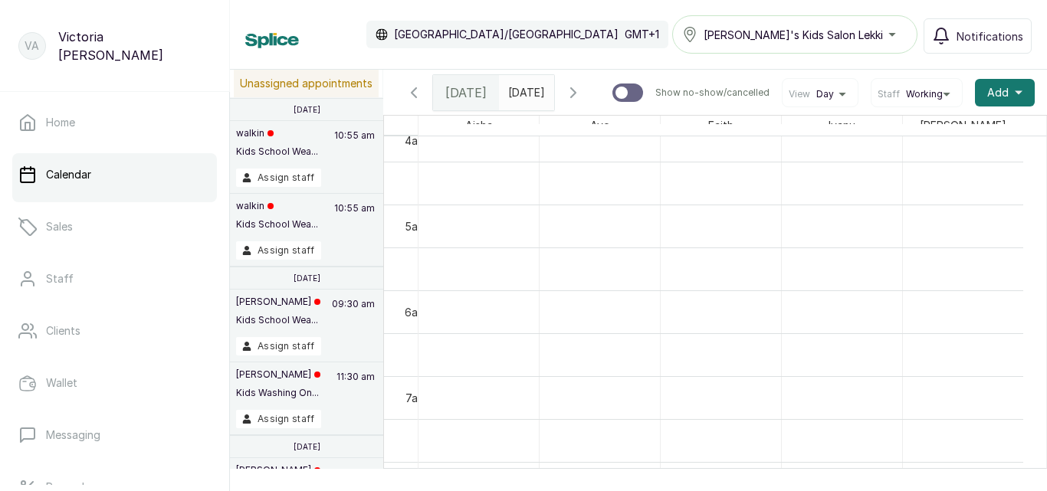
scroll to position [0, 0]
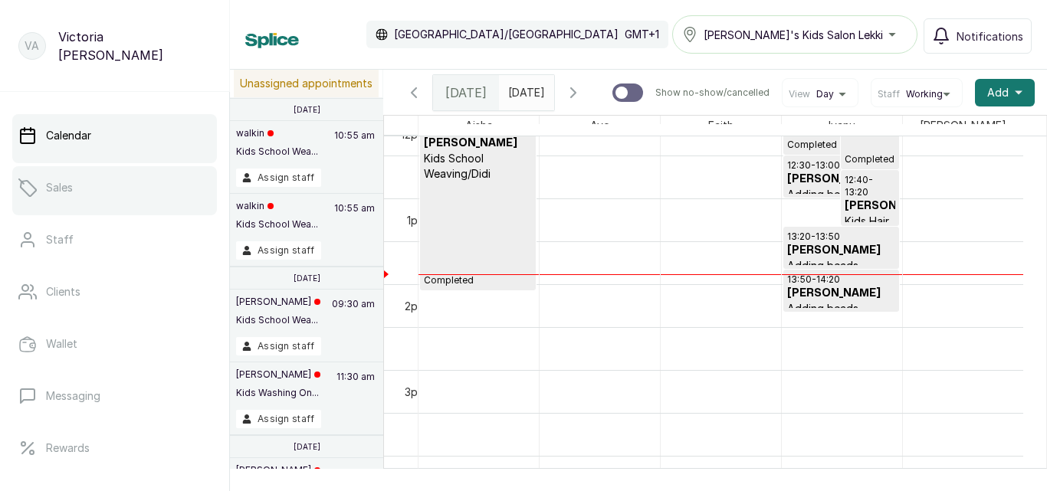
click at [107, 202] on link "Sales" at bounding box center [114, 187] width 205 height 43
